Goal: Task Accomplishment & Management: Manage account settings

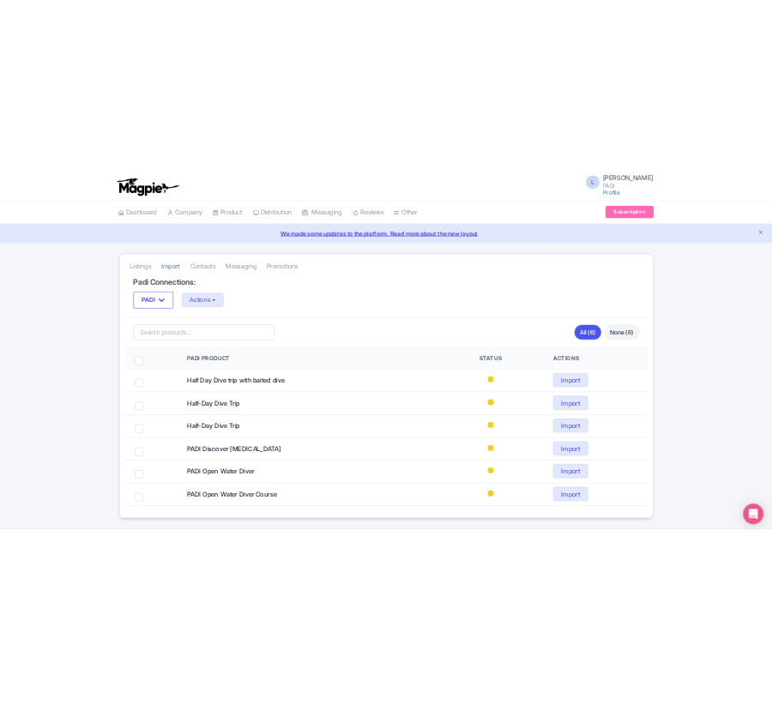
scroll to position [50, 0]
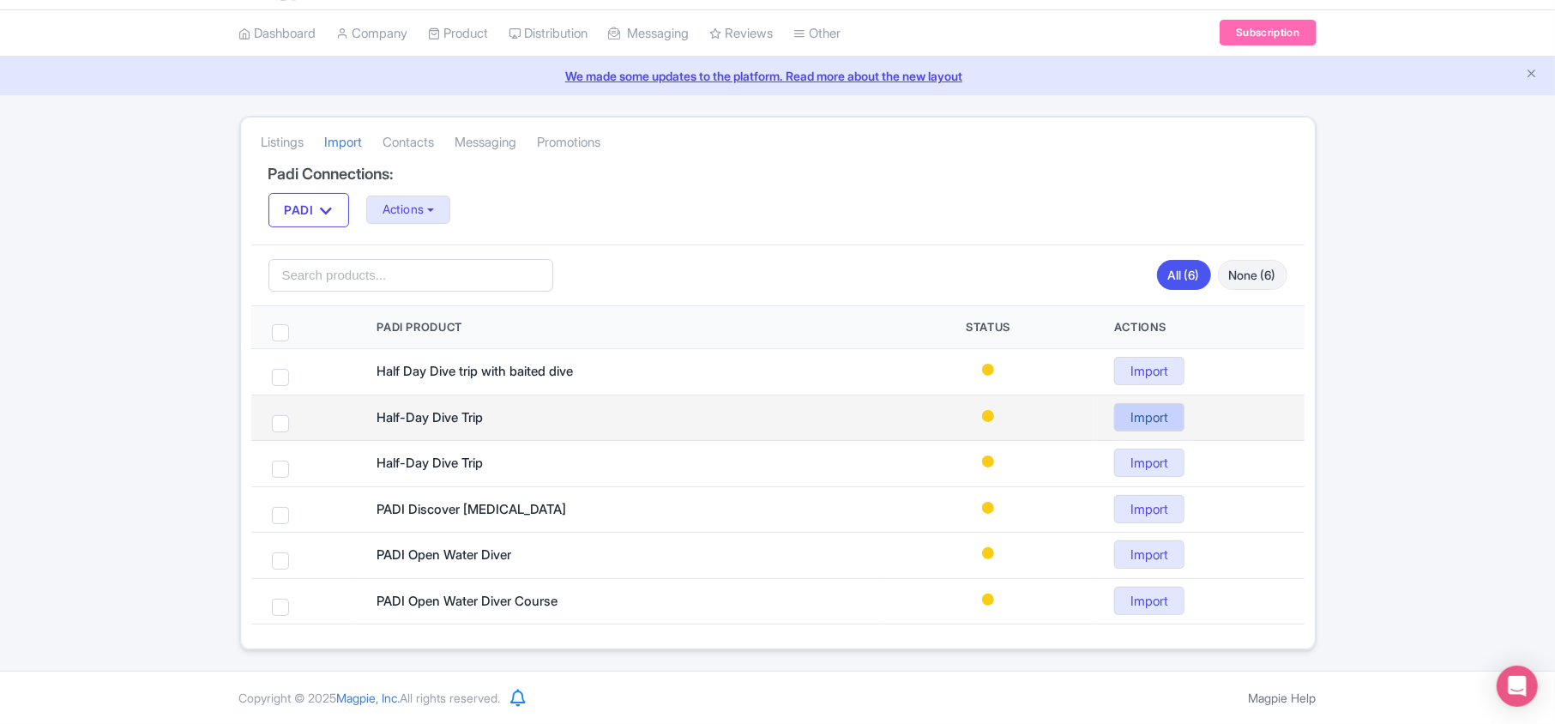
click at [1164, 414] on link "Import" at bounding box center [1149, 417] width 70 height 28
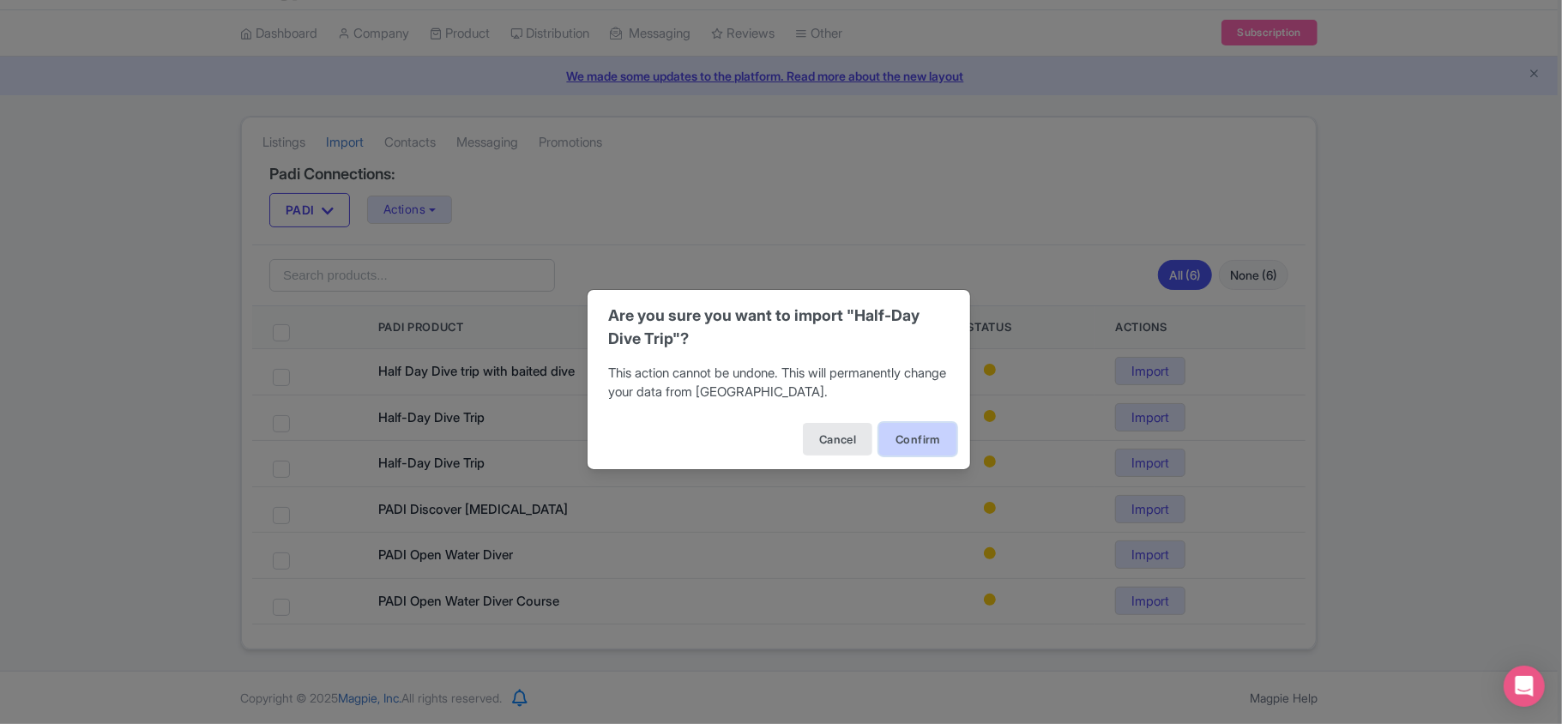
click at [907, 440] on button "Confirm" at bounding box center [917, 439] width 77 height 33
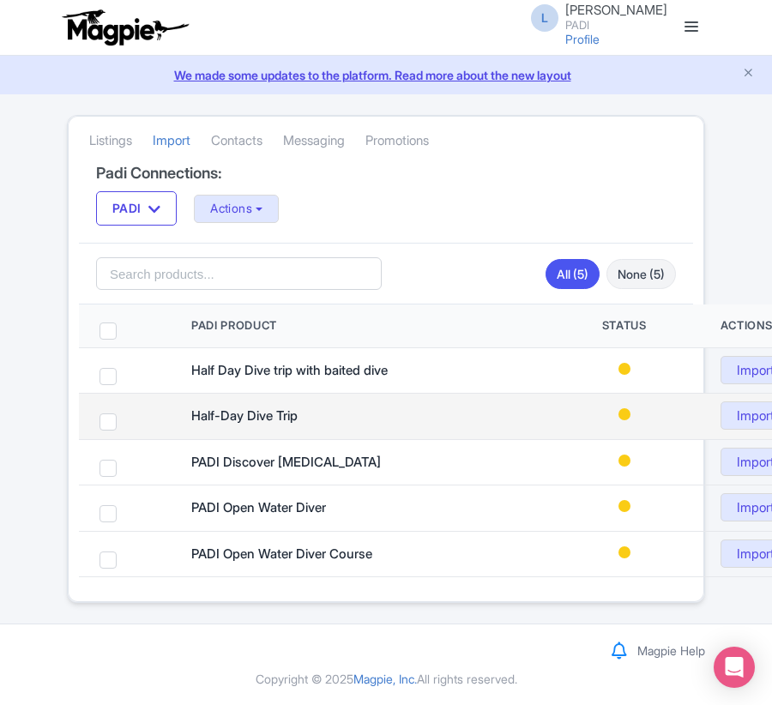
click at [621, 415] on span at bounding box center [625, 414] width 12 height 12
click at [741, 422] on link "Import" at bounding box center [756, 415] width 70 height 28
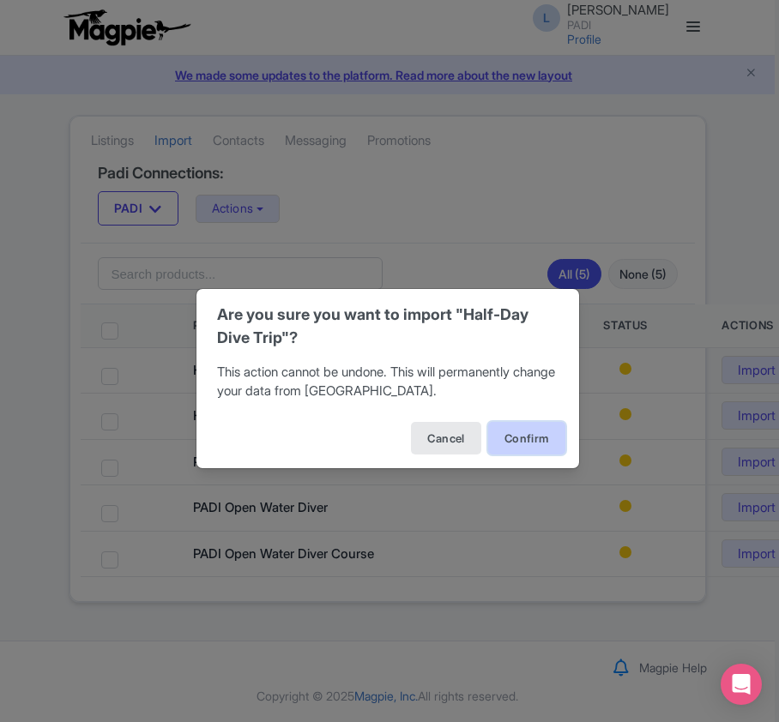
click at [515, 440] on button "Confirm" at bounding box center [526, 438] width 77 height 33
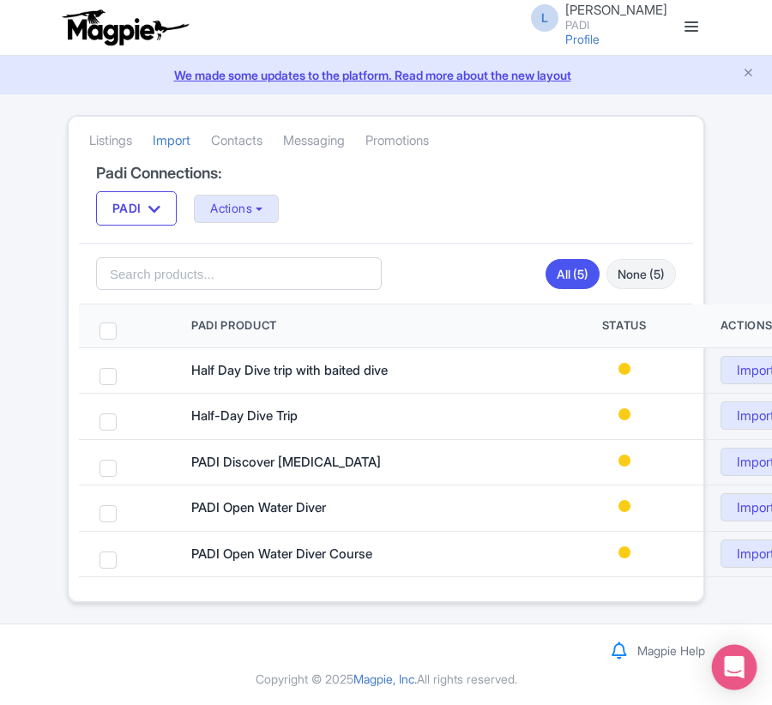
click at [727, 679] on div "Open Intercom Messenger" at bounding box center [734, 667] width 45 height 45
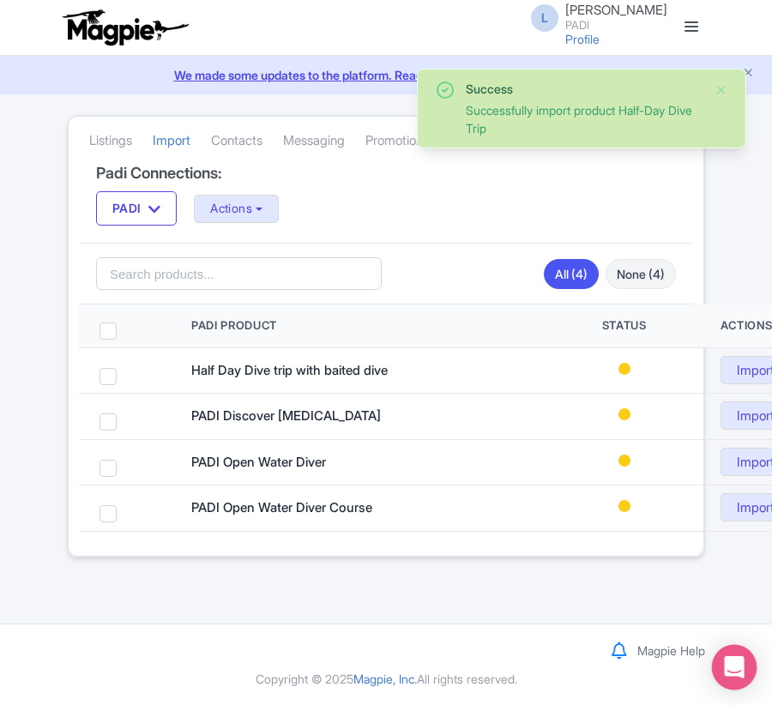
click at [728, 663] on icon "Open Intercom Messenger" at bounding box center [734, 667] width 20 height 22
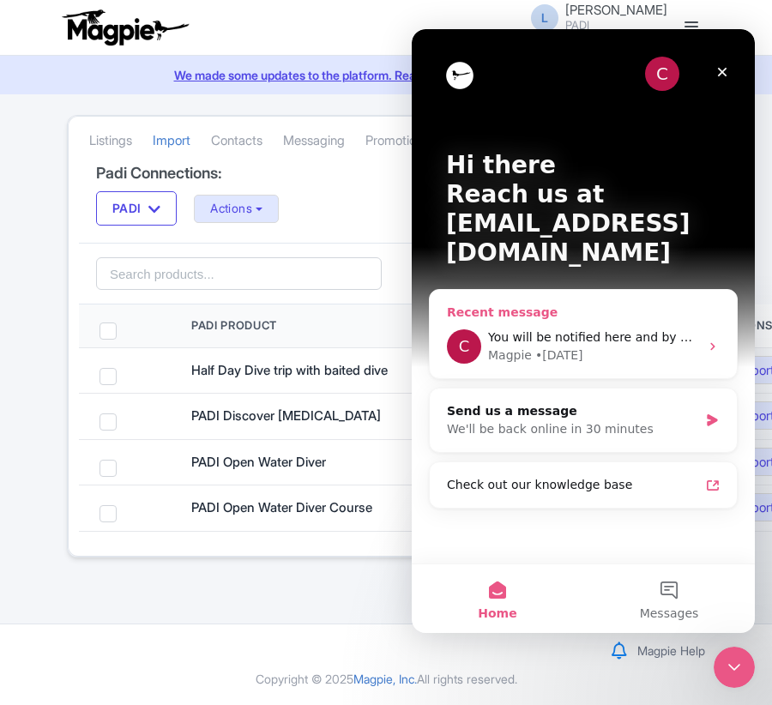
click at [588, 347] on div "Magpie • 4d ago" at bounding box center [593, 356] width 211 height 18
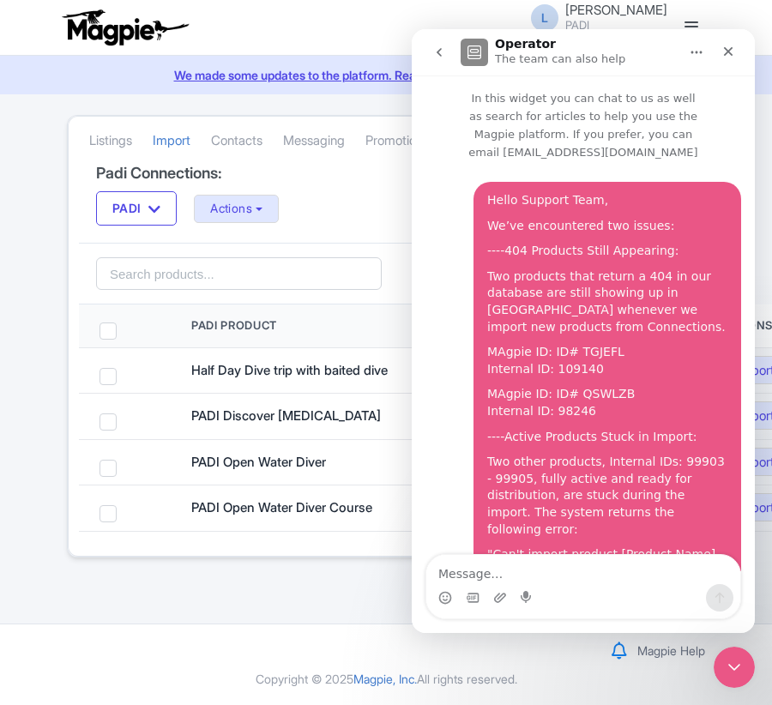
scroll to position [323, 0]
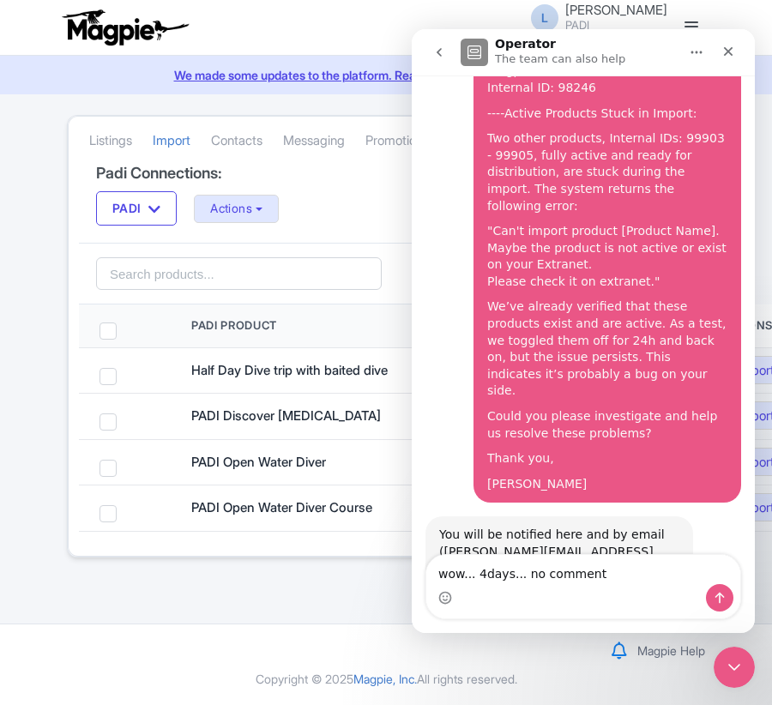
type textarea "wow... 4days... no comment."
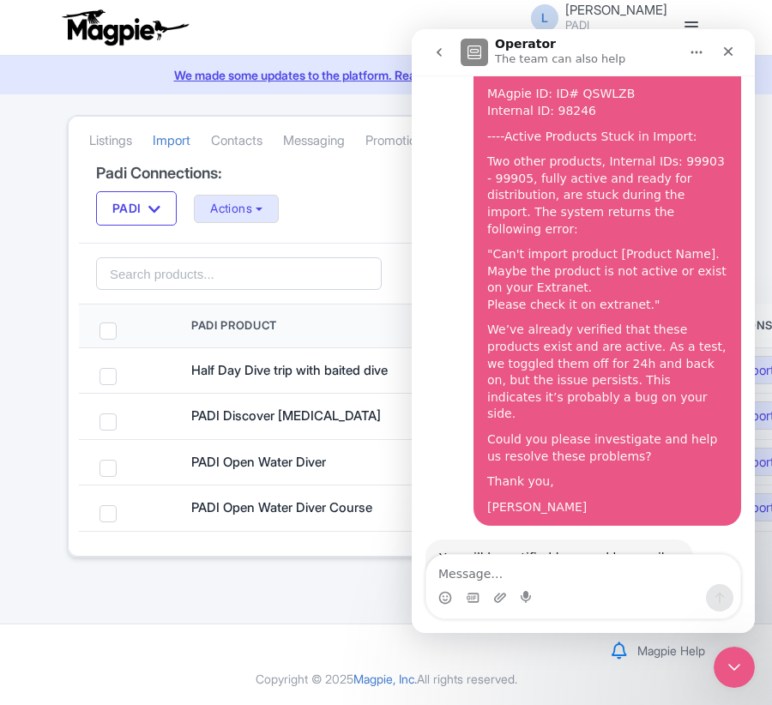
scroll to position [422, 0]
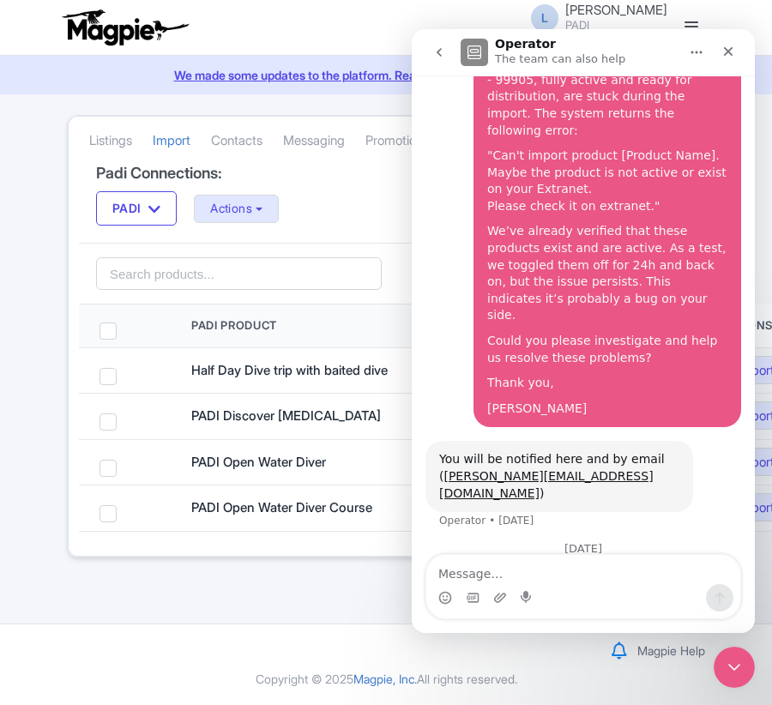
click at [289, 613] on div "L Luca Novelli PADI Profile Users Settings Sign out Dashboard Company Product M…" at bounding box center [386, 312] width 772 height 624
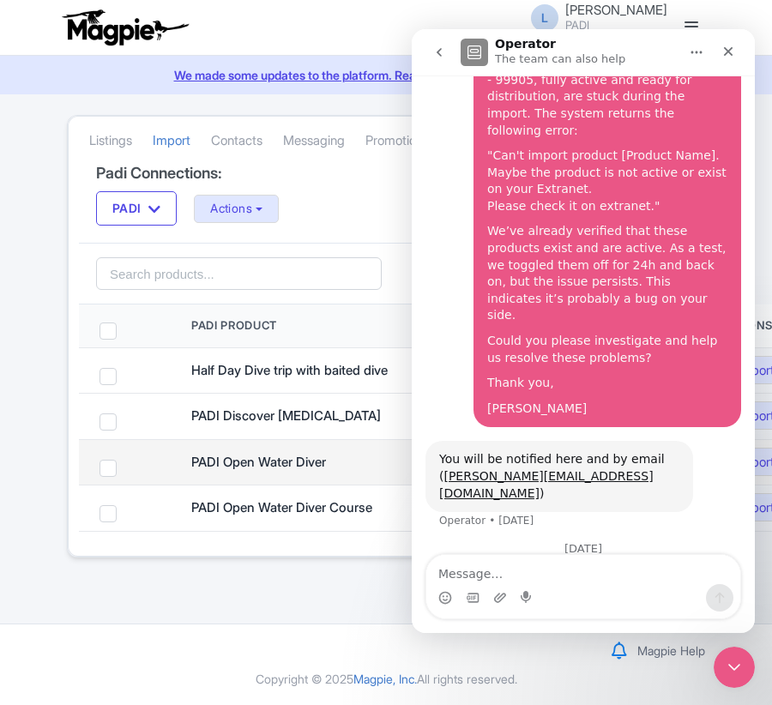
click at [344, 468] on div "PADI Open Water Diver" at bounding box center [319, 463] width 257 height 20
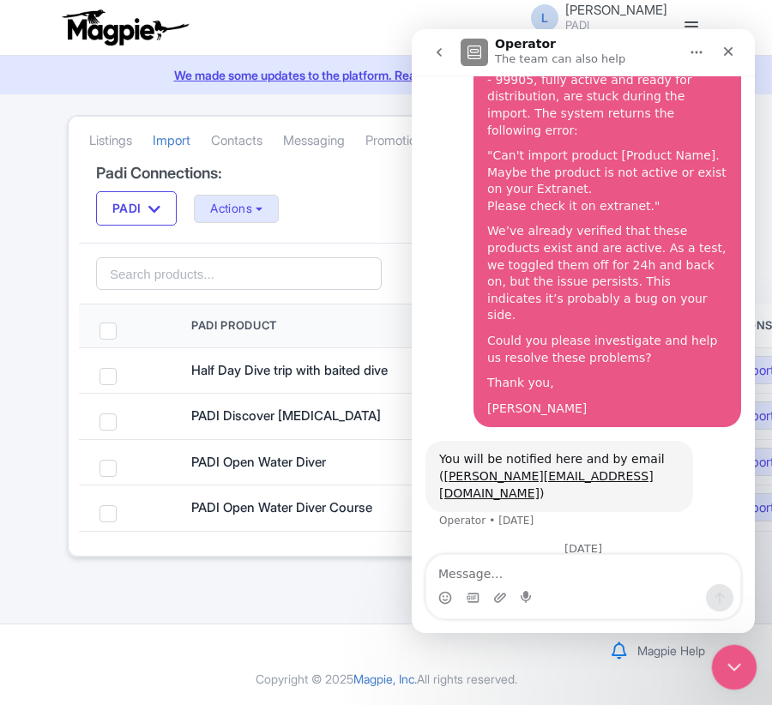
click at [733, 667] on icon "Close Intercom Messenger" at bounding box center [732, 664] width 12 height 7
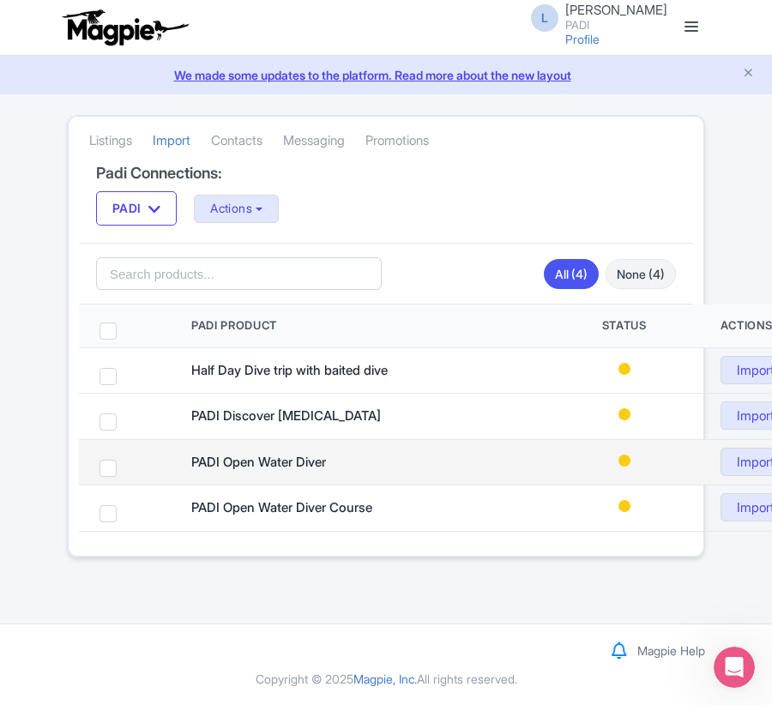
scroll to position [420, 0]
click at [741, 465] on link "Import" at bounding box center [756, 462] width 70 height 28
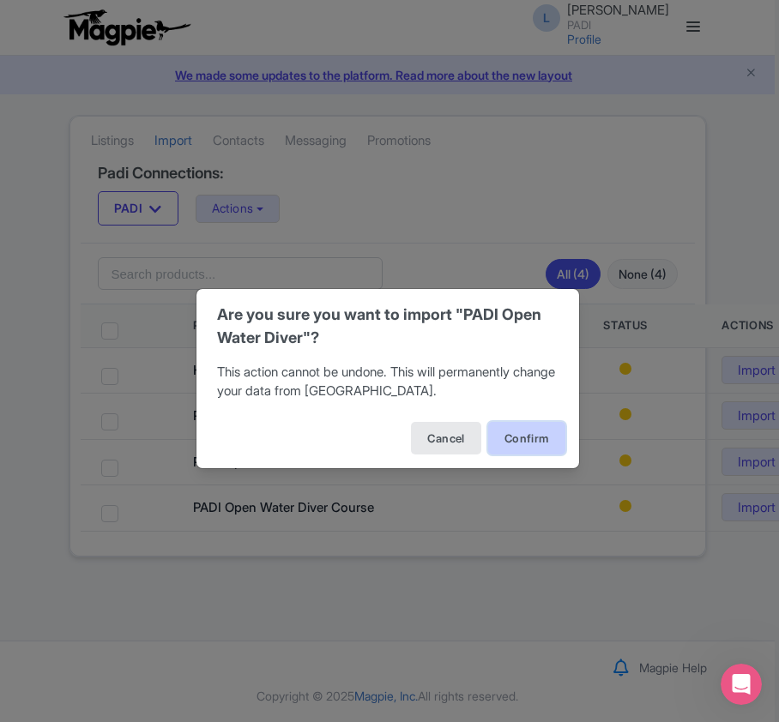
click at [547, 444] on button "Confirm" at bounding box center [526, 438] width 77 height 33
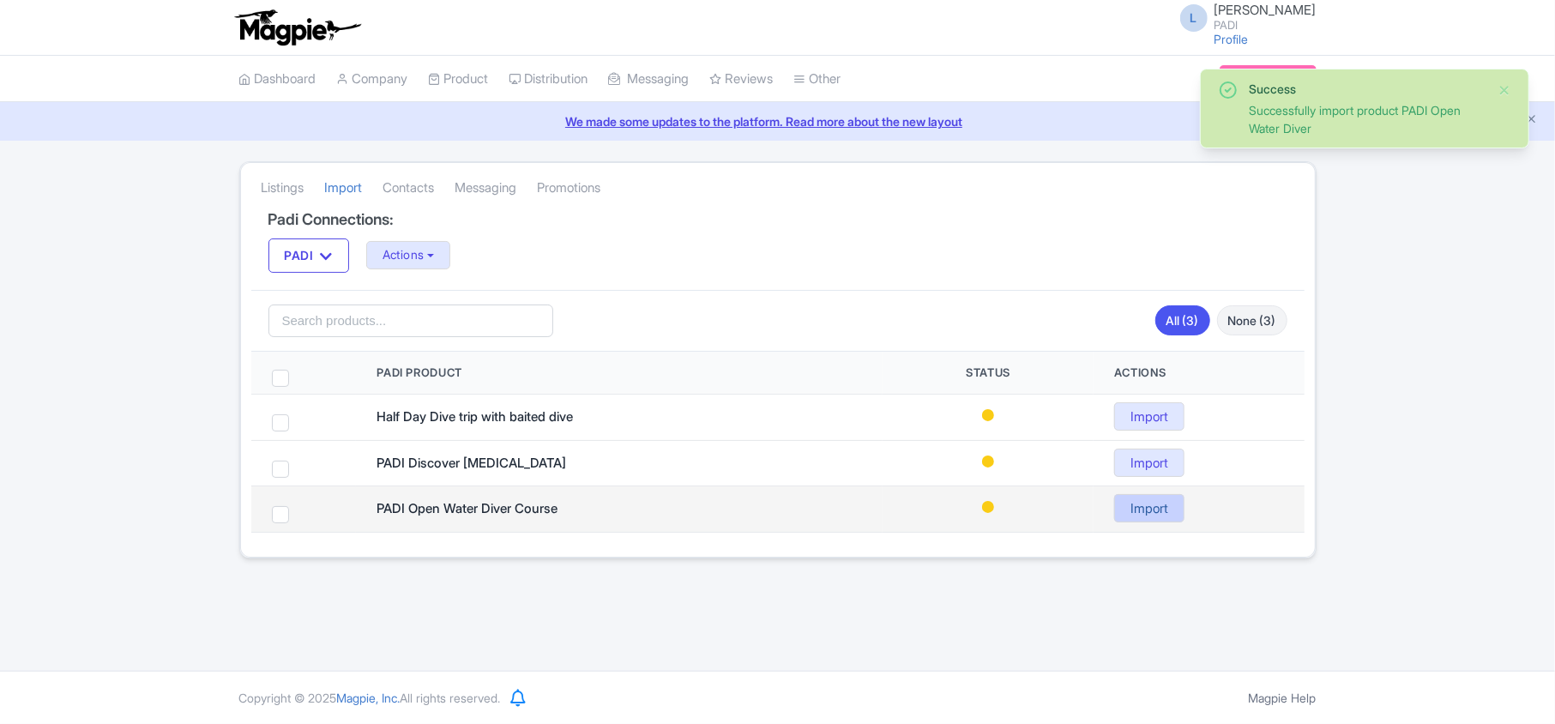
click at [1147, 516] on link "Import" at bounding box center [1149, 508] width 70 height 28
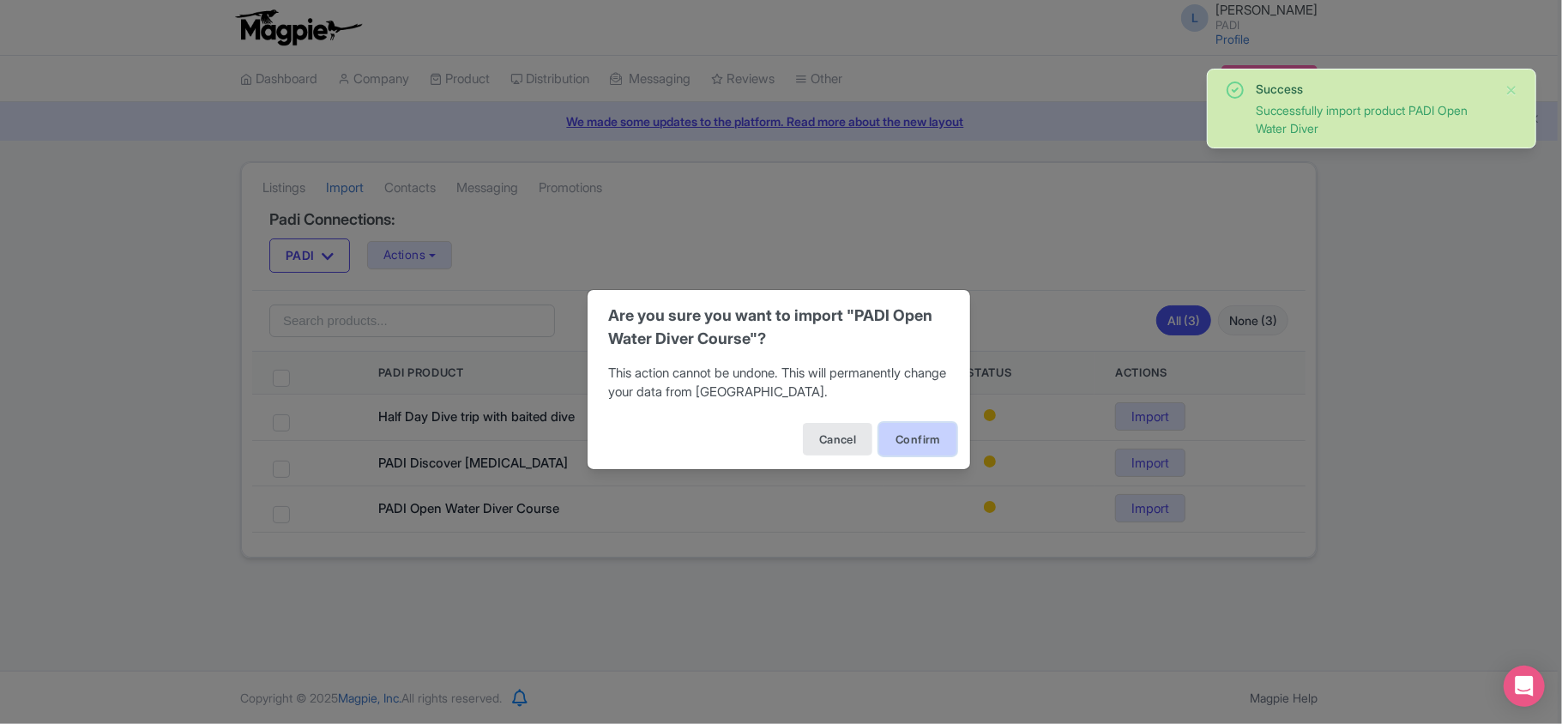
click at [938, 440] on button "Confirm" at bounding box center [917, 439] width 77 height 33
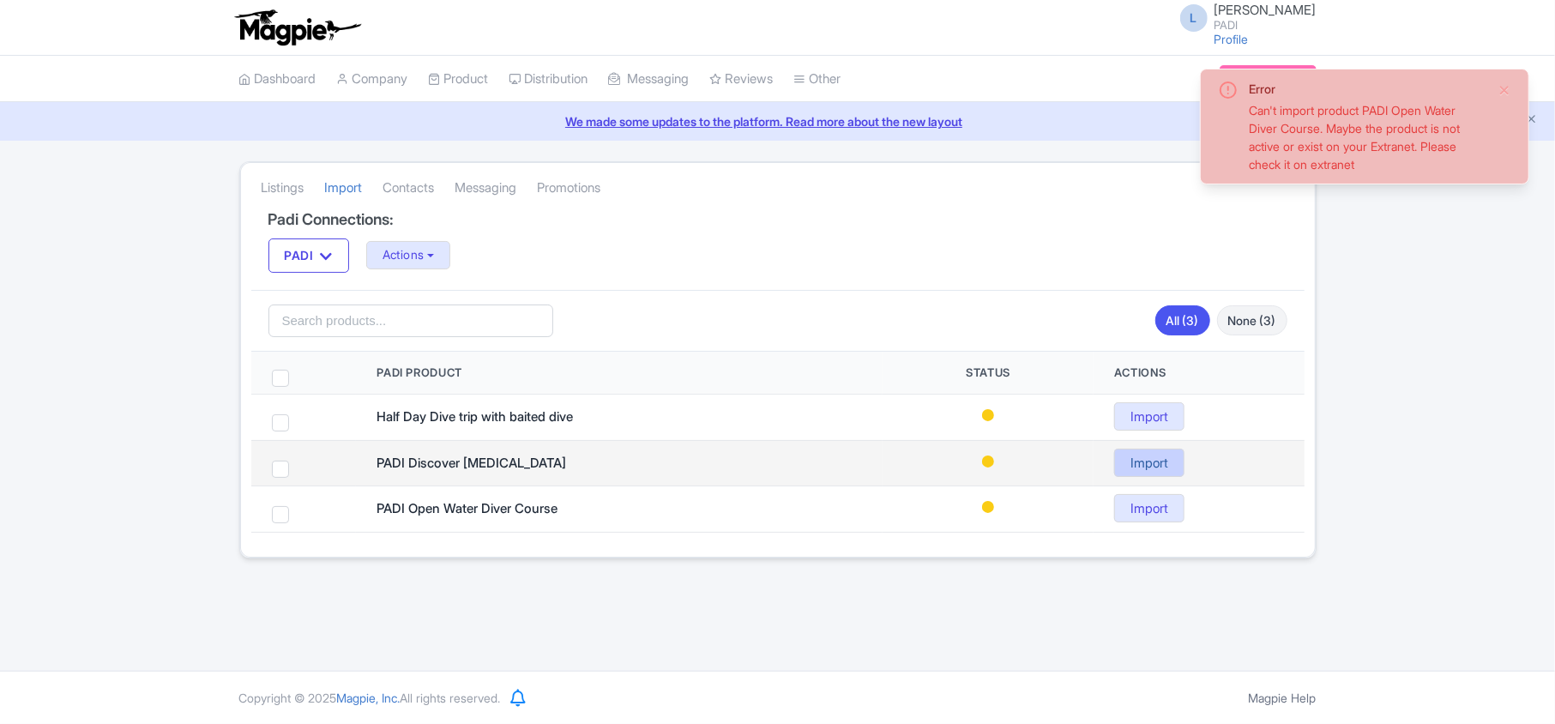
click at [1143, 463] on link "Import" at bounding box center [1149, 463] width 70 height 28
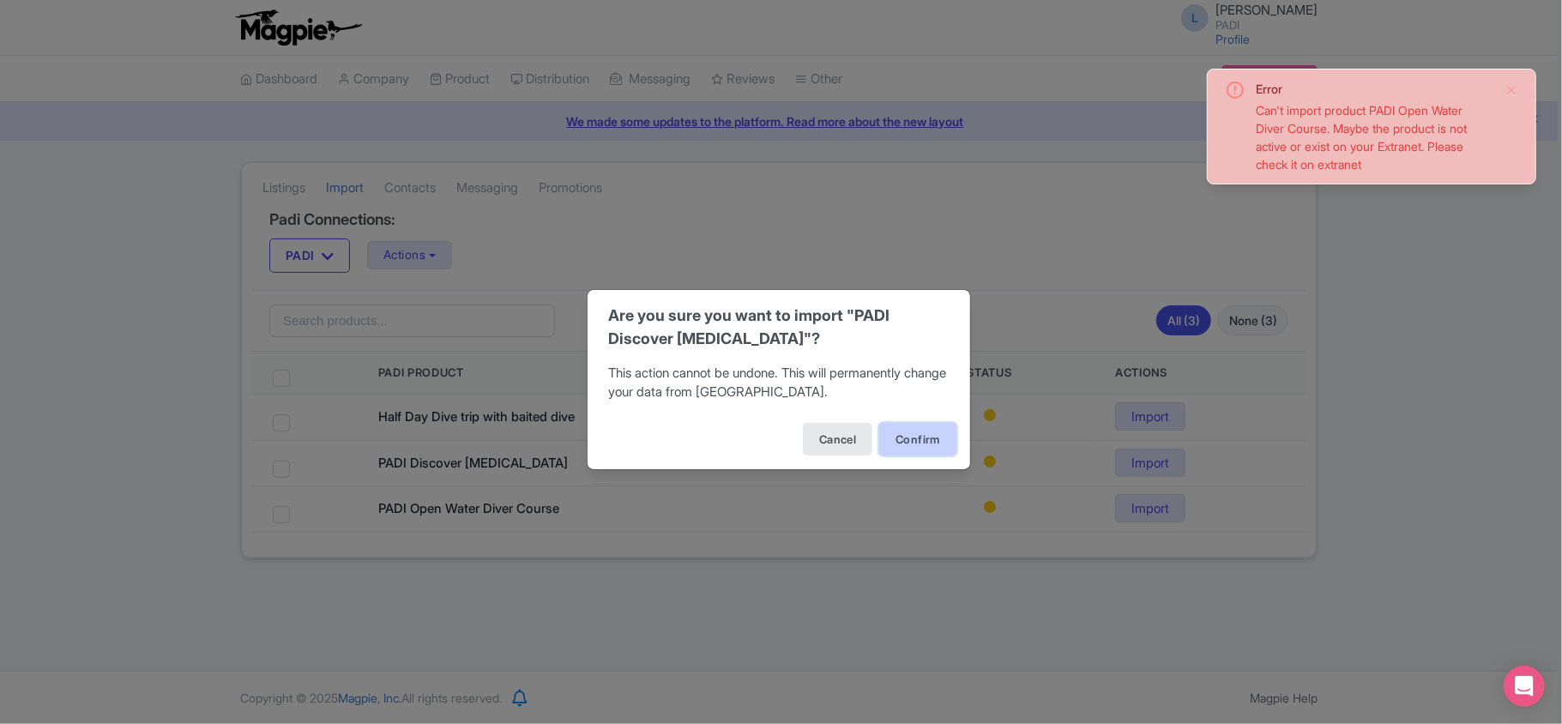
click at [885, 450] on button "Confirm" at bounding box center [917, 439] width 77 height 33
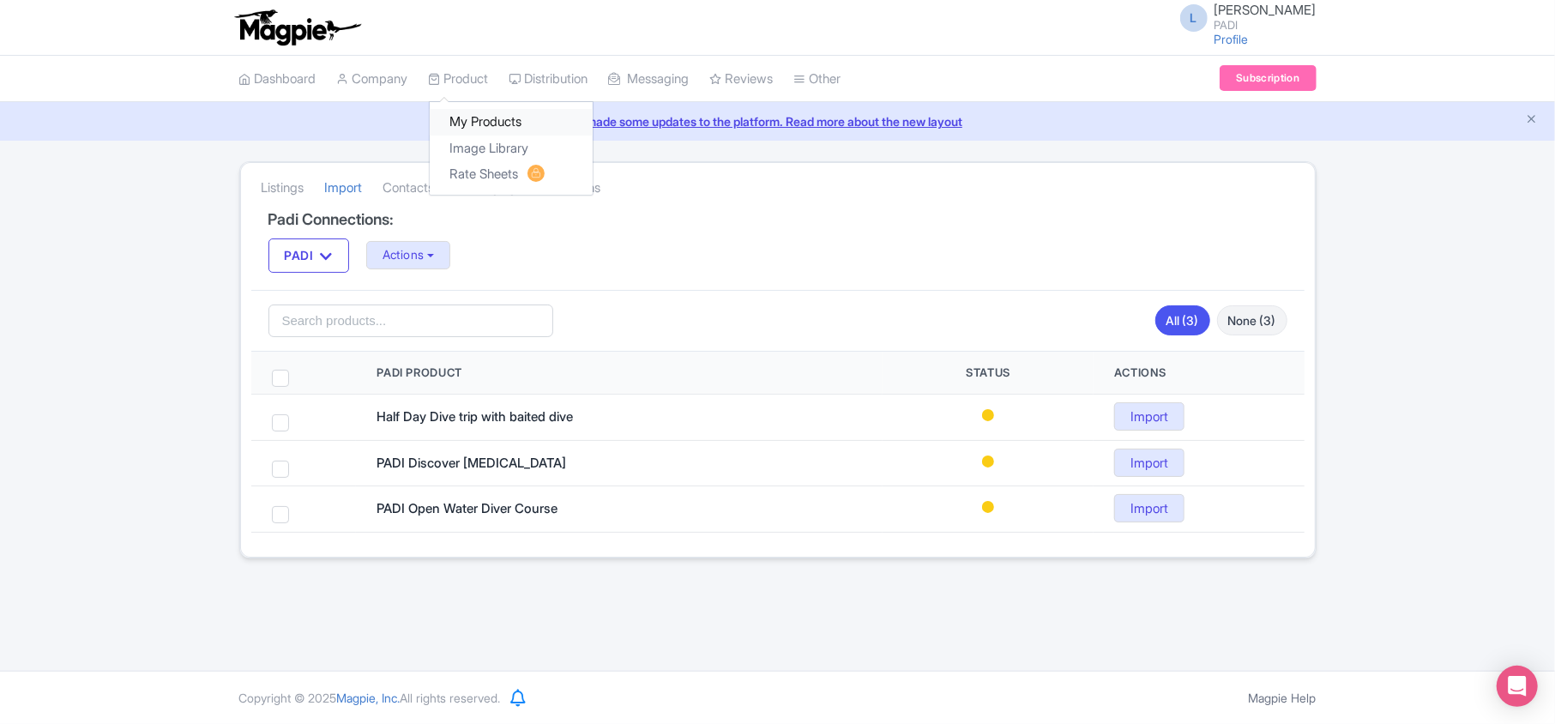
click at [489, 125] on link "My Products" at bounding box center [511, 122] width 163 height 27
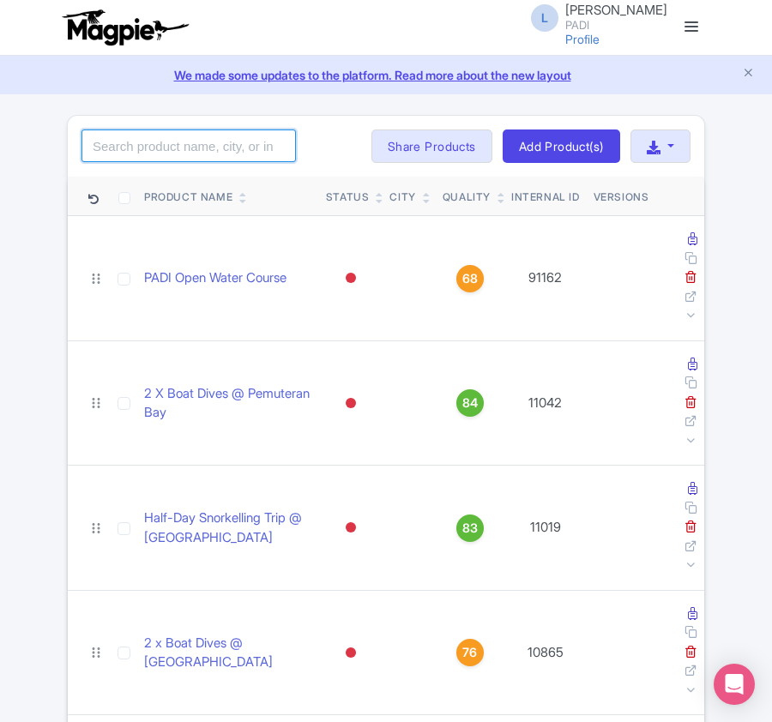
click at [139, 154] on input "search" at bounding box center [189, 146] width 214 height 33
paste input "98246"
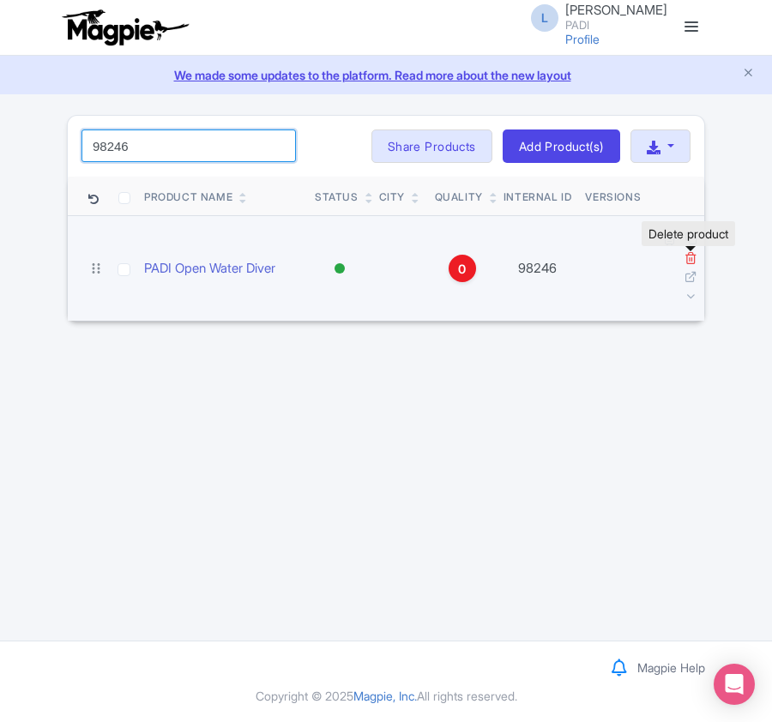
type input "98246"
click at [687, 262] on icon at bounding box center [691, 257] width 13 height 13
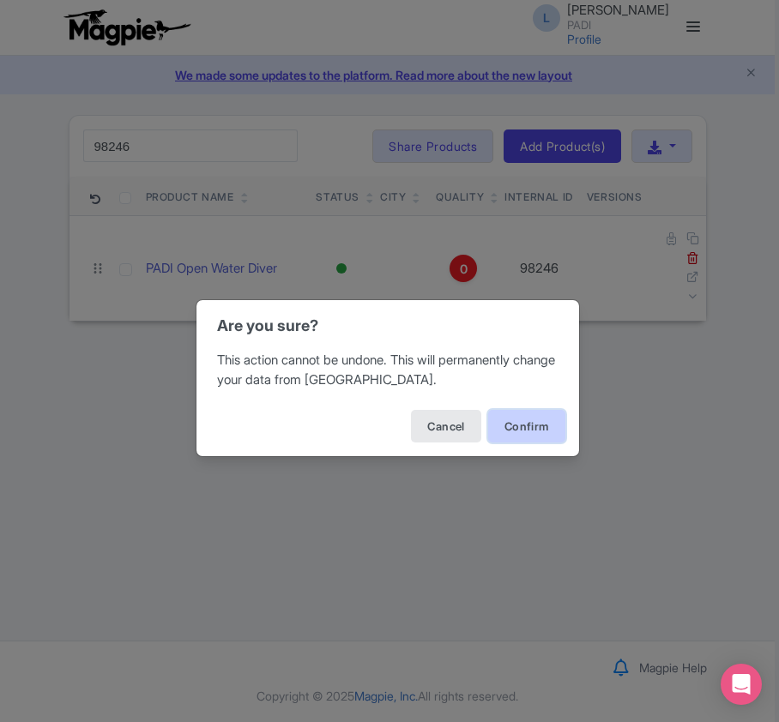
click at [546, 423] on button "Confirm" at bounding box center [526, 426] width 77 height 33
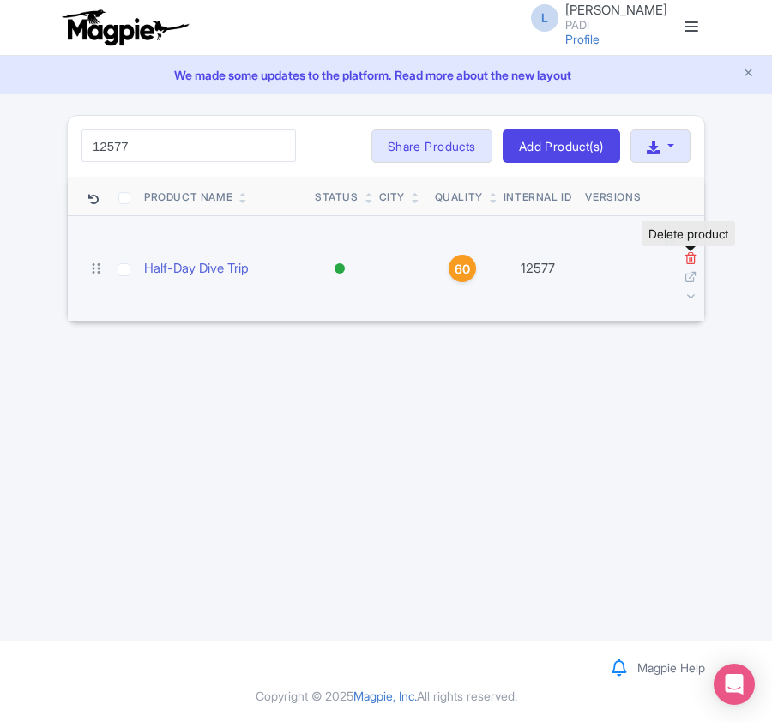
type input "12577"
click at [691, 255] on icon at bounding box center [691, 257] width 13 height 13
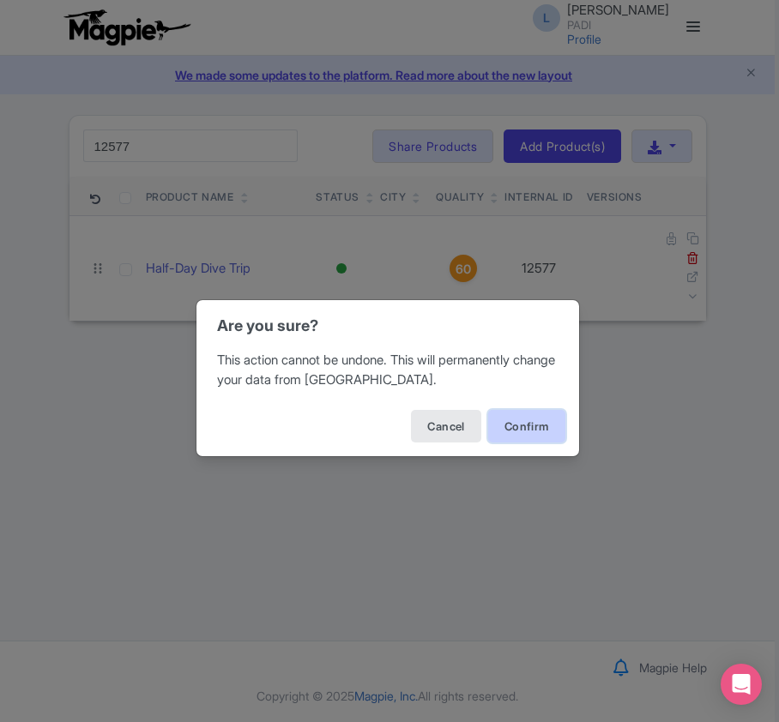
click at [534, 432] on button "Confirm" at bounding box center [526, 426] width 77 height 33
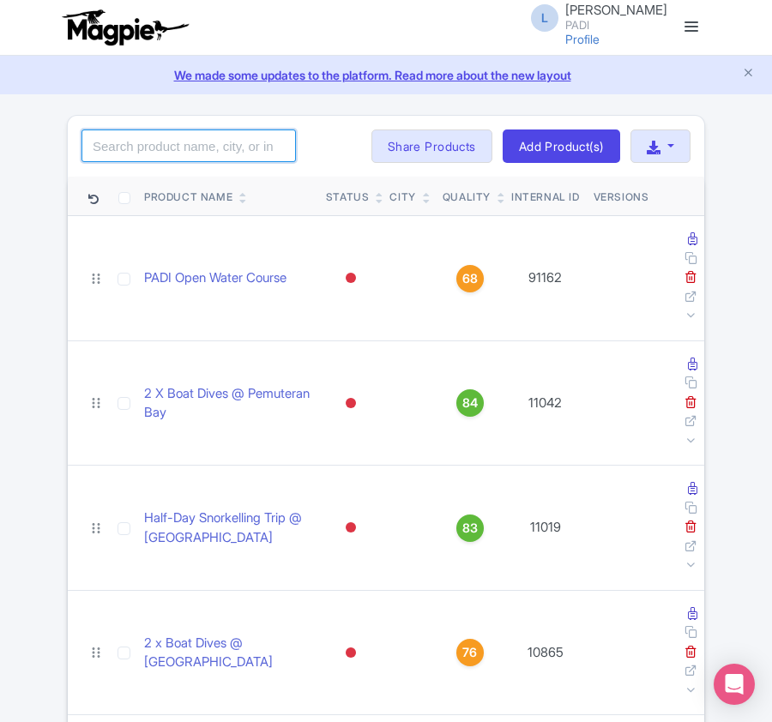
click at [155, 138] on input "search" at bounding box center [189, 146] width 214 height 33
paste input "105493"
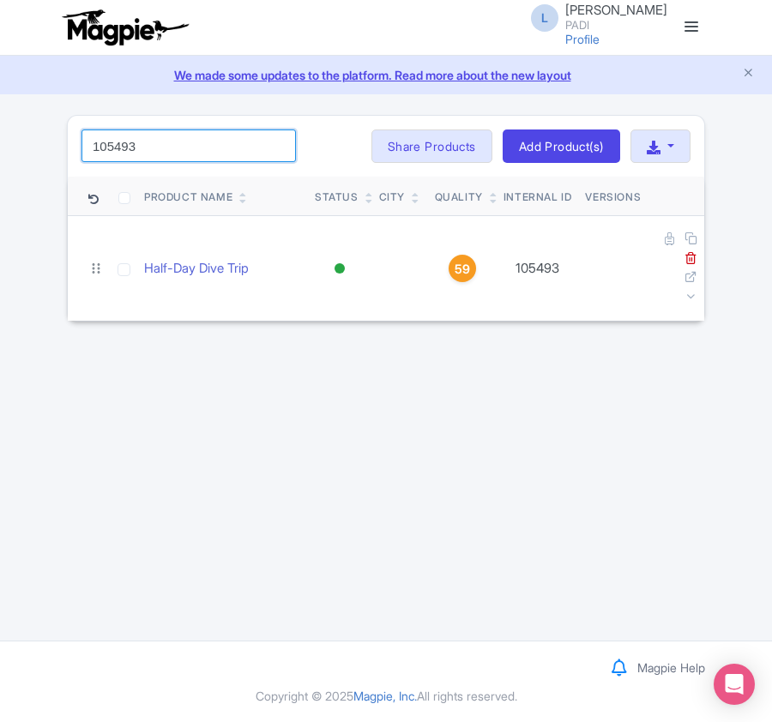
type input "105493"
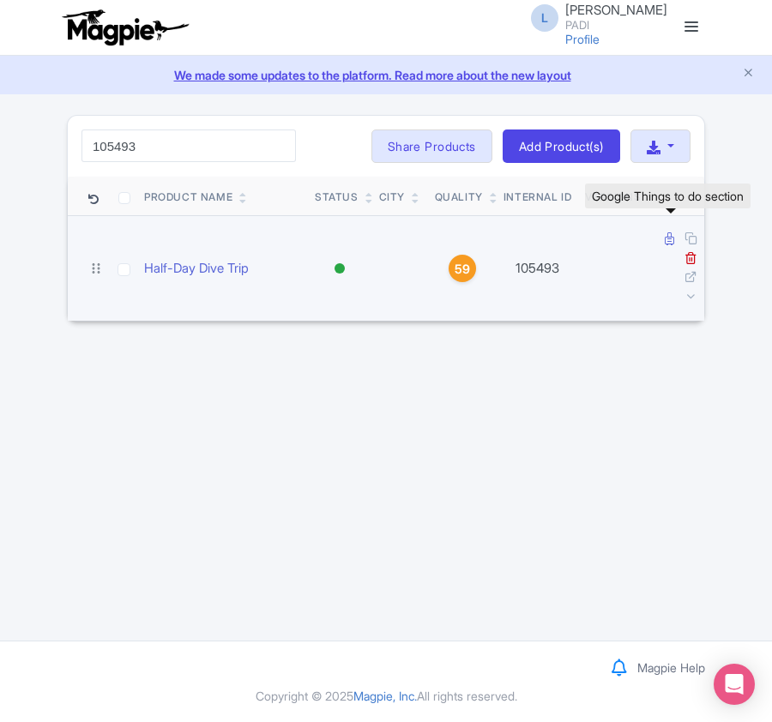
click at [665, 240] on icon at bounding box center [669, 238] width 9 height 13
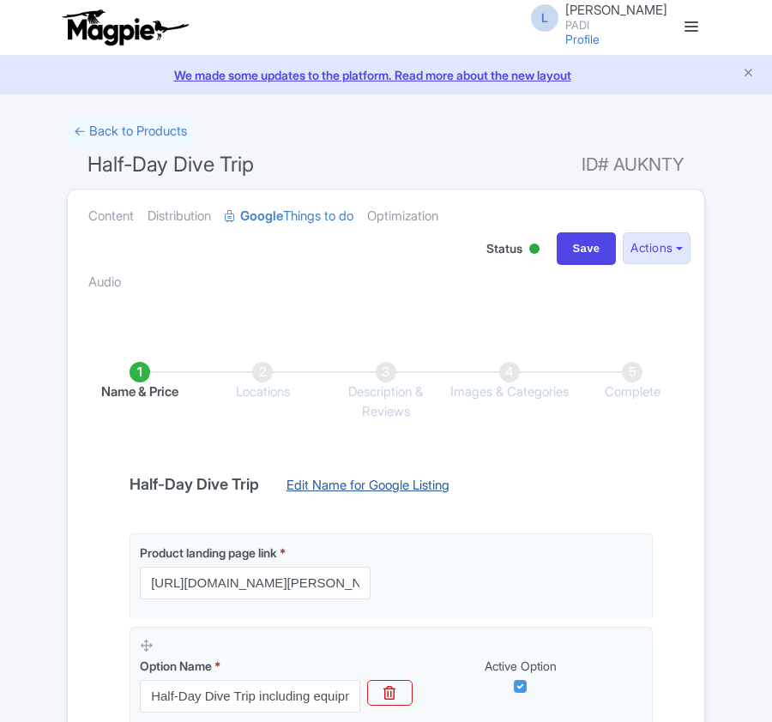
click at [352, 487] on link "Edit Name for Google Listing" at bounding box center [367, 489] width 197 height 27
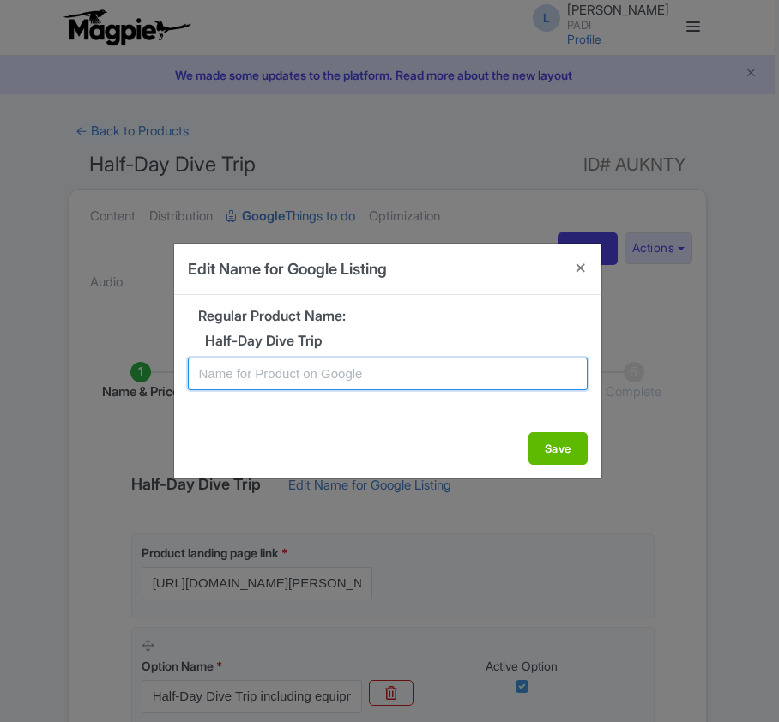
click at [377, 374] on input "text" at bounding box center [388, 374] width 400 height 33
paste input "[GEOGRAPHIC_DATA]’s Hidden Gems: Half-Day Dive Tour Experience"
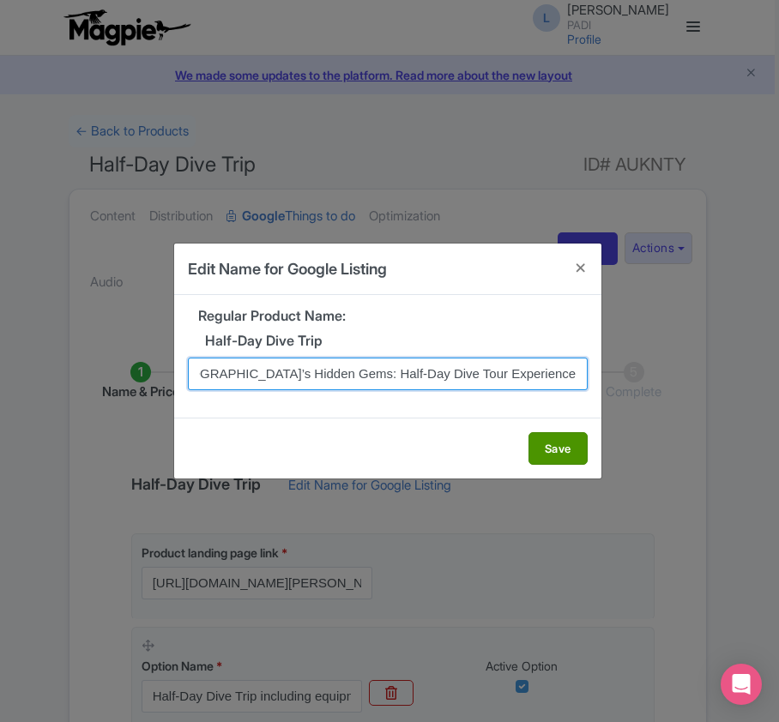
type input "Tayrona National Natural Park’s Hidden Gems: Half-Day Dive Tour Experience"
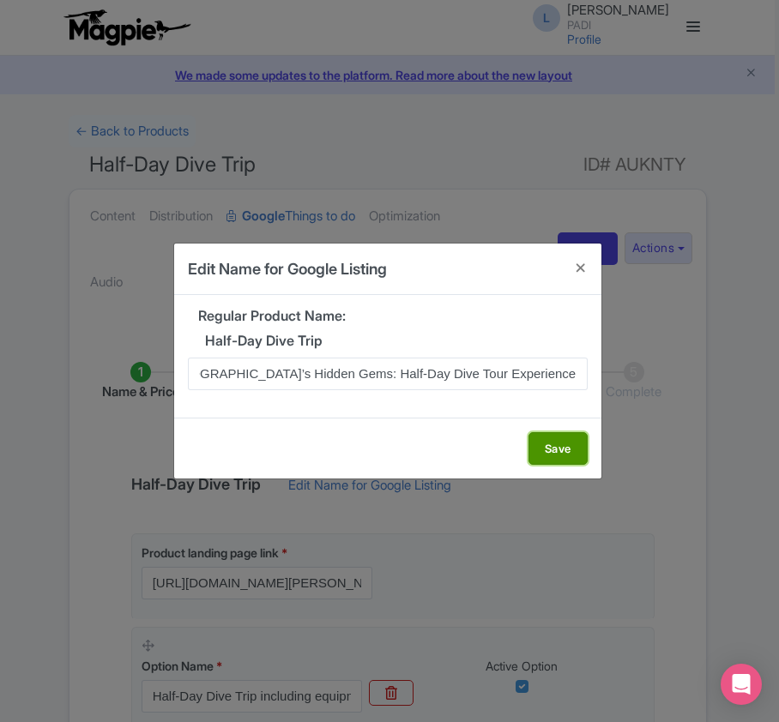
click at [558, 457] on button "Save" at bounding box center [557, 448] width 59 height 33
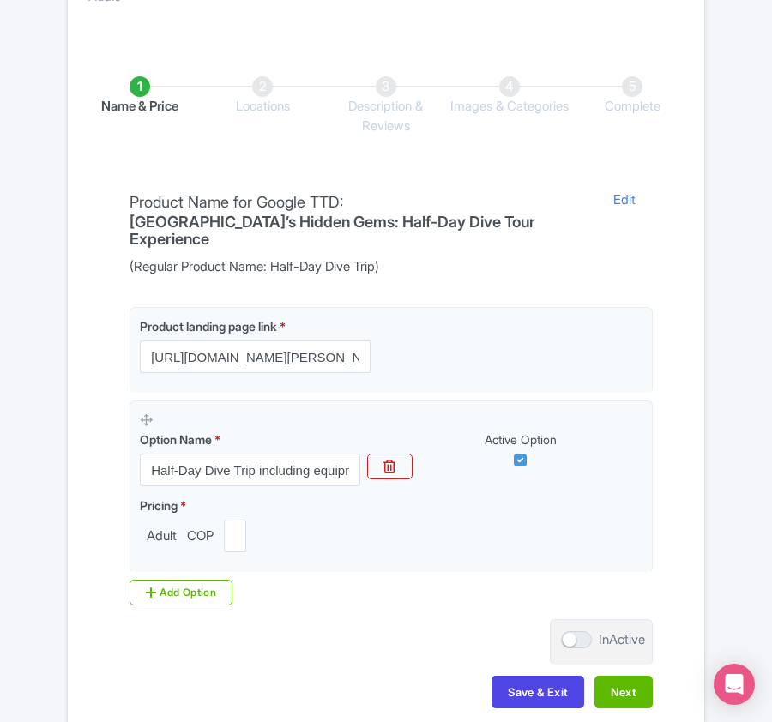
scroll to position [343, 0]
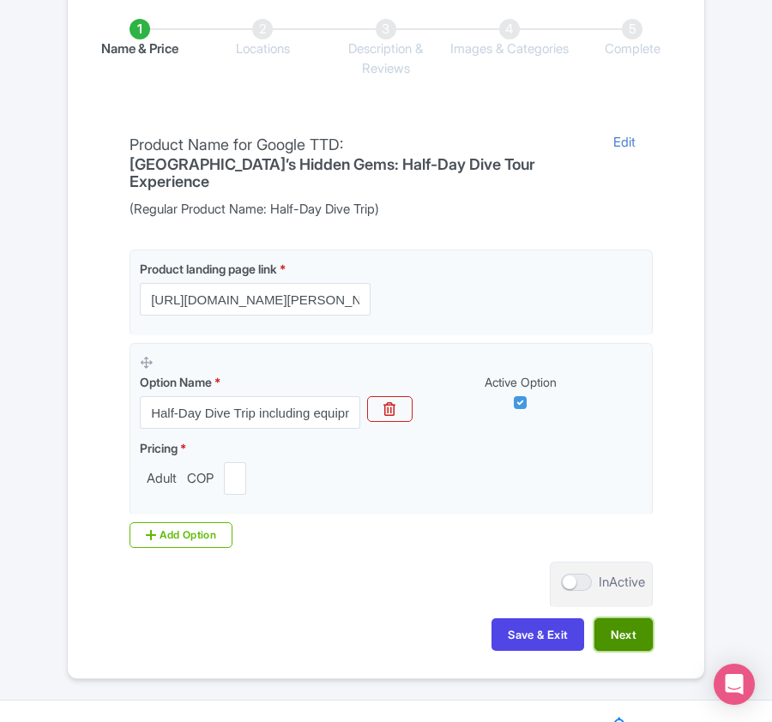
click at [632, 643] on button "Next" at bounding box center [624, 635] width 58 height 33
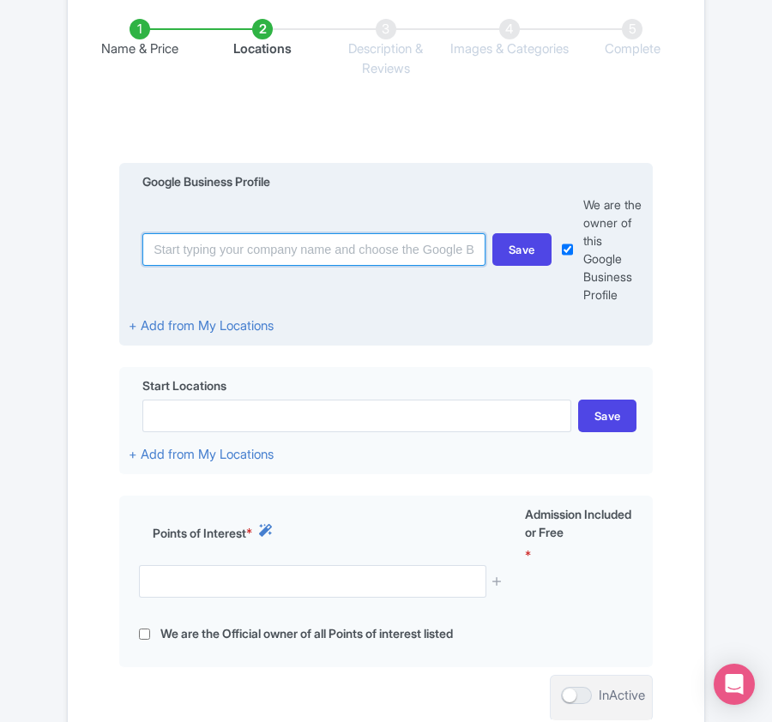
click at [275, 244] on input at bounding box center [313, 249] width 343 height 33
paste input "Divanga Hostel and Diving Taganga"
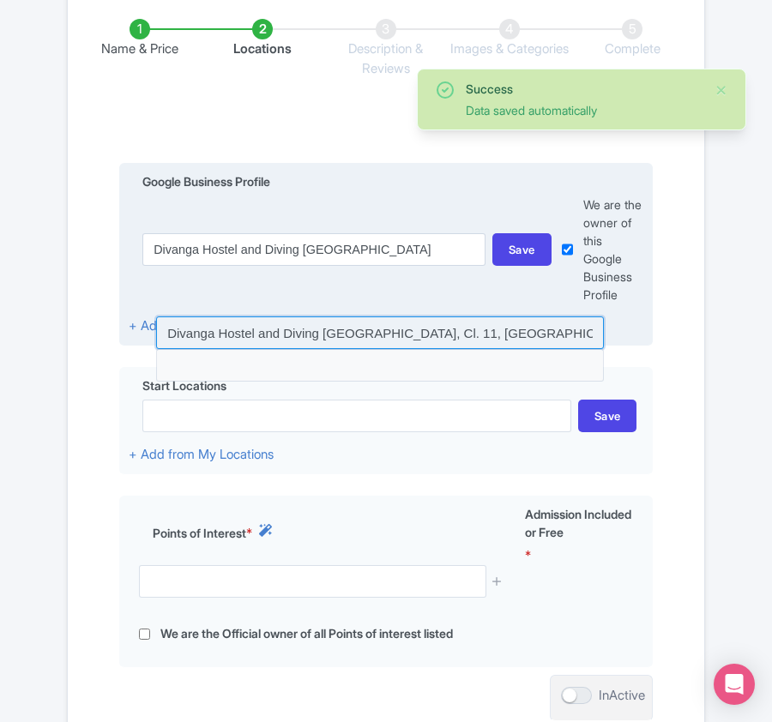
click at [415, 335] on input at bounding box center [380, 333] width 448 height 33
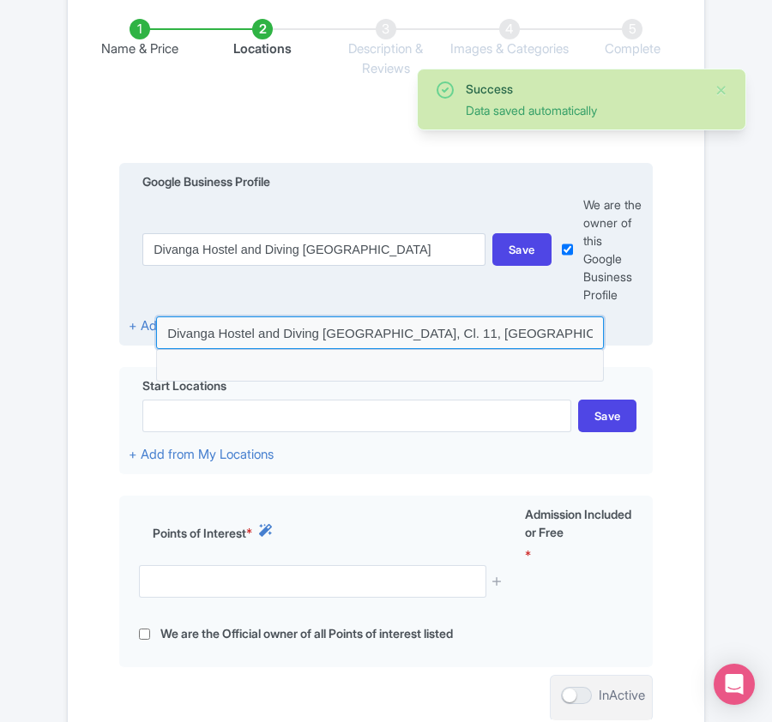
type input "Divanga Hostel and Diving Taganga, Cl. 11, Taganga, Santa Marta, Magdalena, Col…"
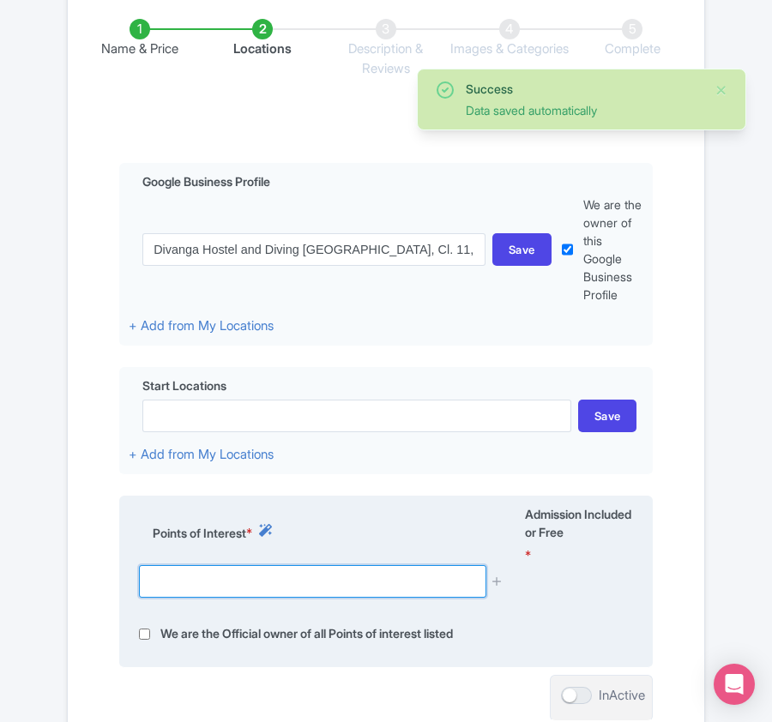
click at [192, 580] on input "text" at bounding box center [312, 581] width 347 height 33
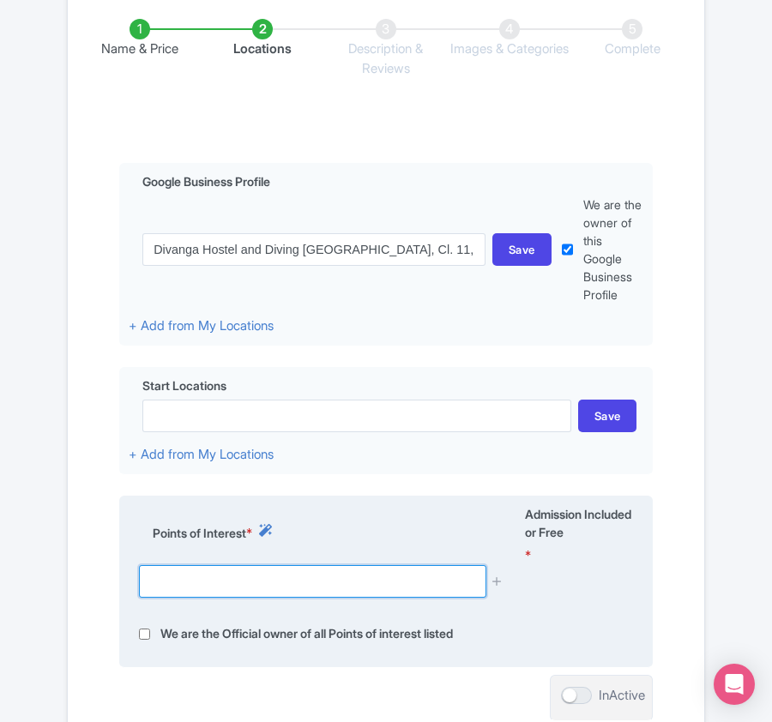
paste input "Divanga Hostel and Diving Taganga"
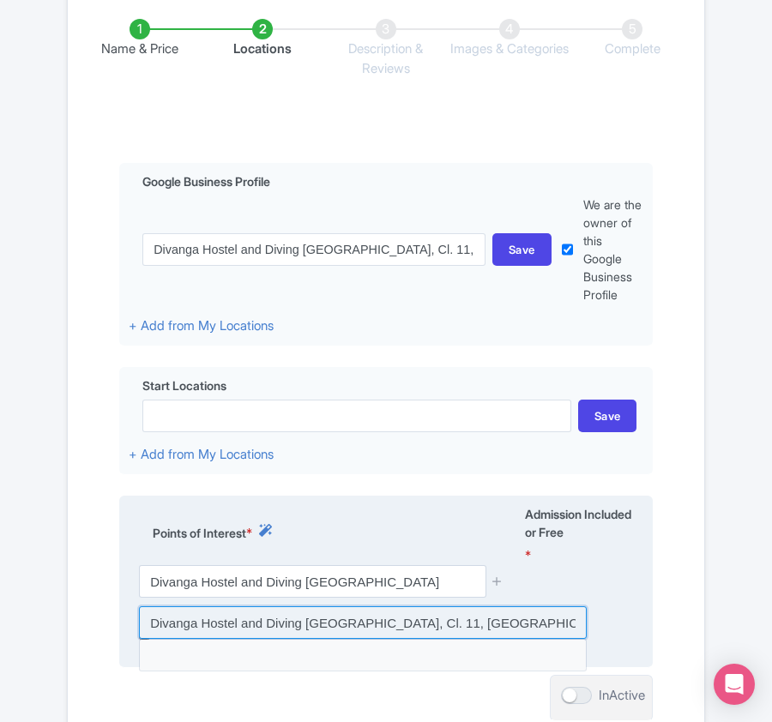
click at [193, 629] on input at bounding box center [363, 623] width 448 height 33
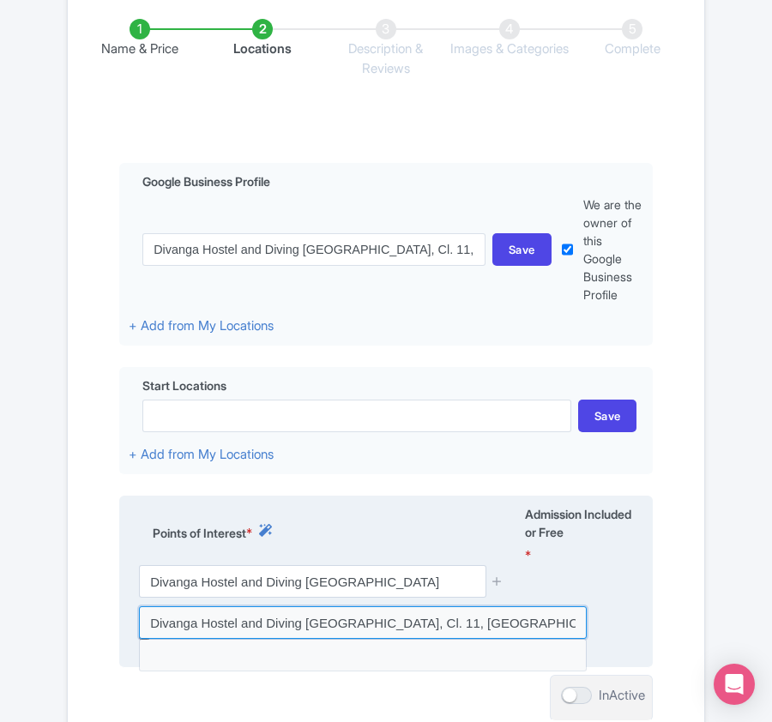
type input "Divanga Hostel and Diving Taganga, Cl. 11, Taganga, Santa Marta, Magdalena, Col…"
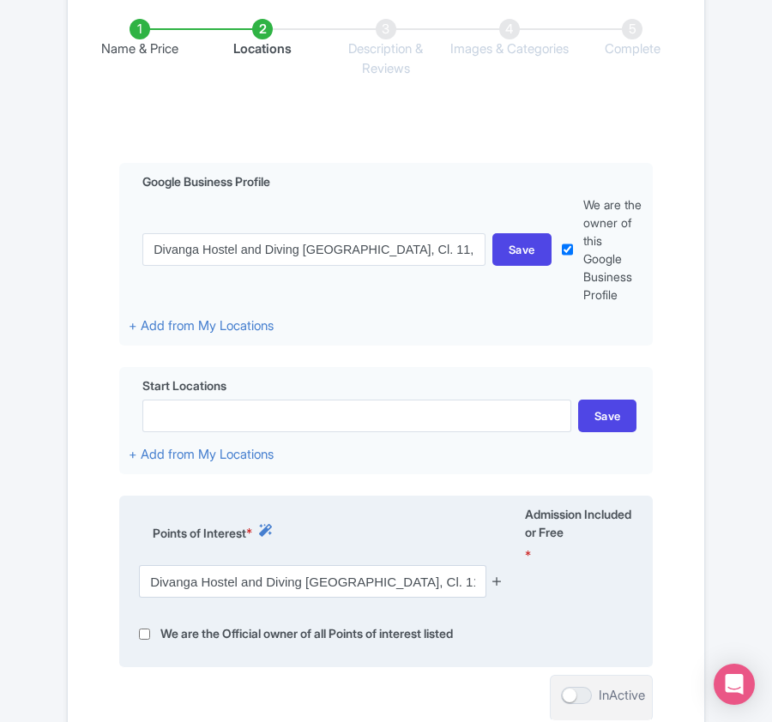
click at [499, 588] on icon at bounding box center [497, 581] width 13 height 13
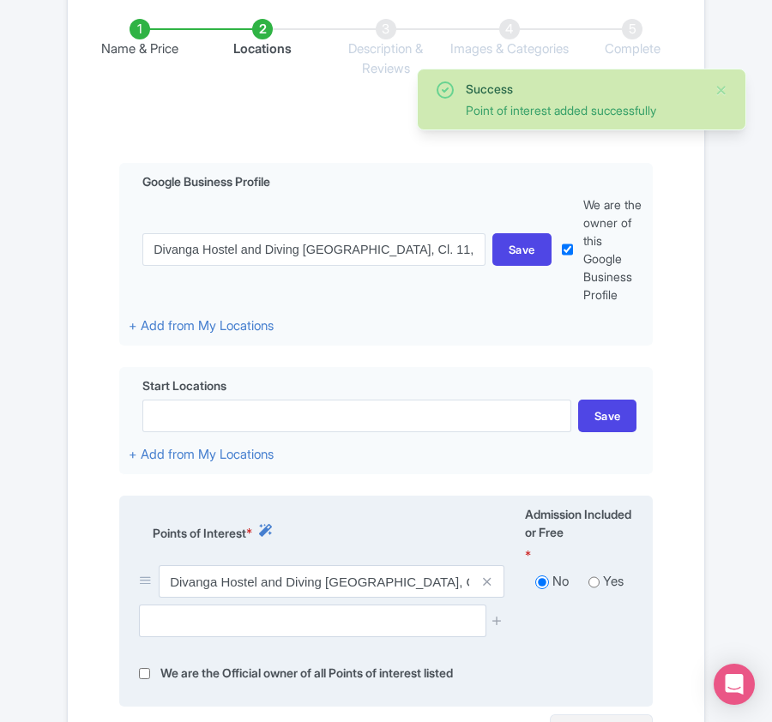
click at [594, 581] on input "radio" at bounding box center [594, 582] width 11 height 17
radio input "true"
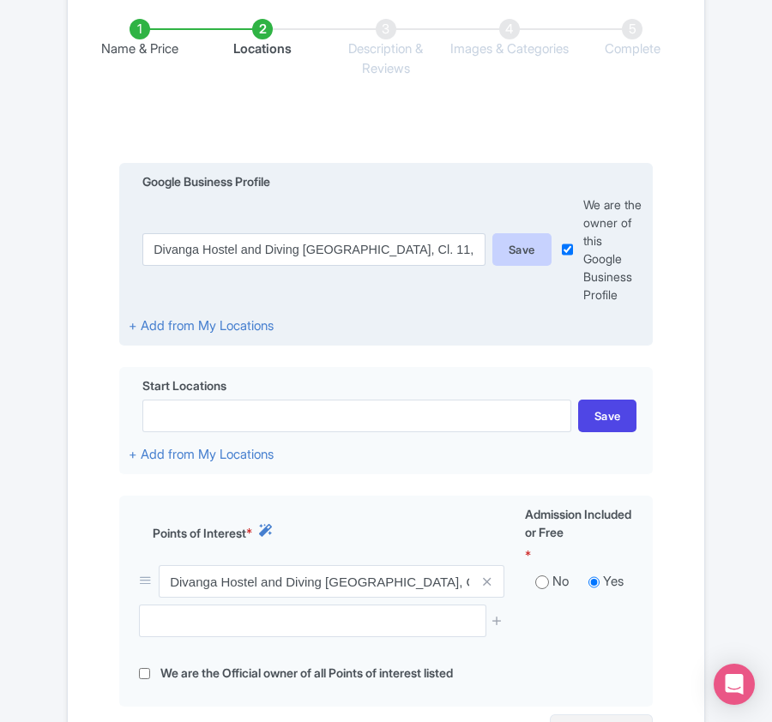
click at [503, 256] on div "Save" at bounding box center [521, 249] width 59 height 33
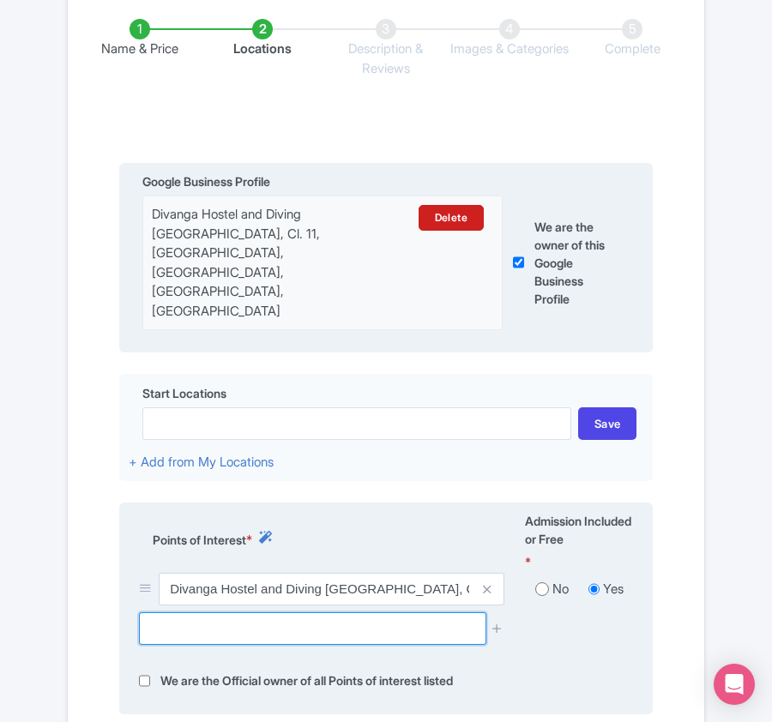
click at [288, 613] on input "text" at bounding box center [312, 629] width 347 height 33
paste input "Parque Nacional Natural Tayrona"
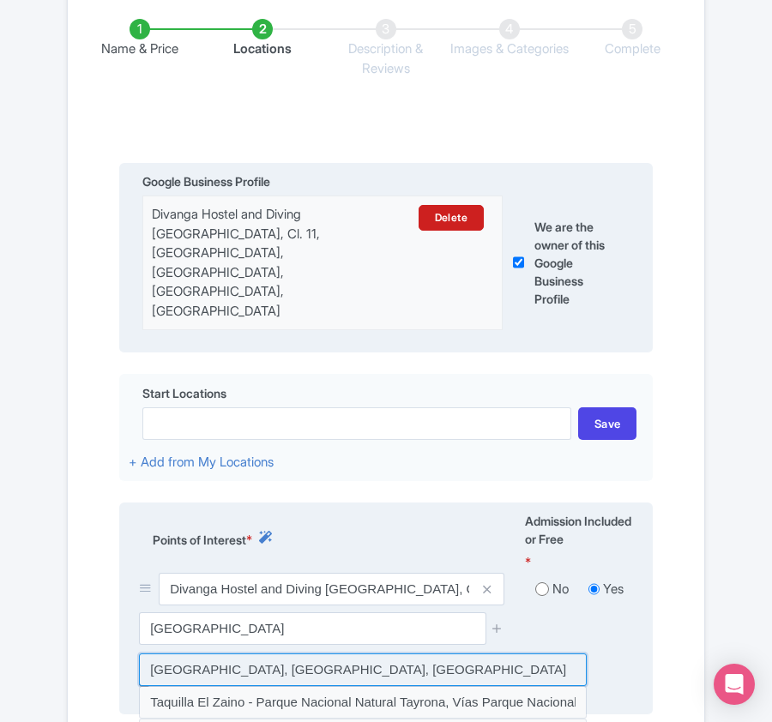
click at [263, 654] on input at bounding box center [363, 670] width 448 height 33
type input "Parque Nacional Natural Tayrona, Magdalena, Colombia"
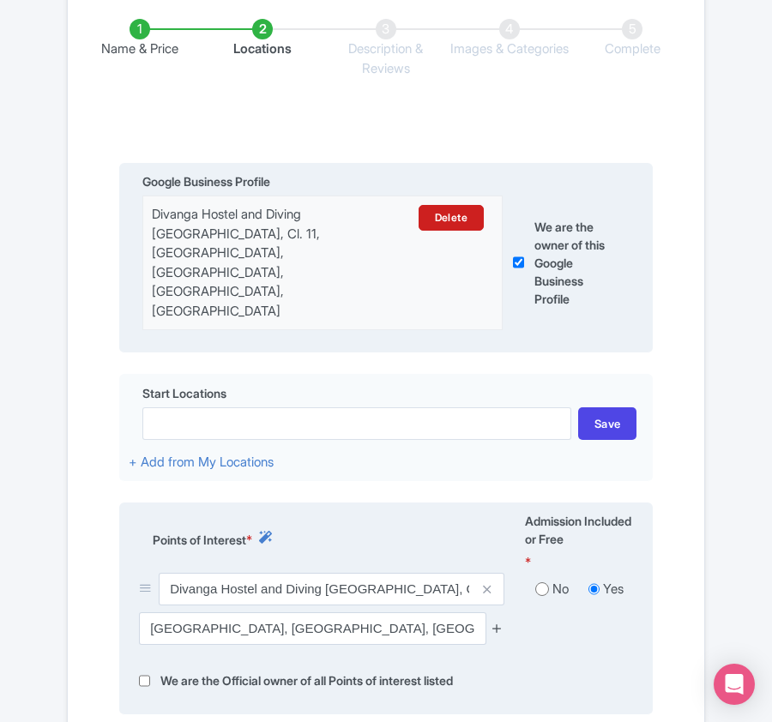
click at [492, 622] on icon at bounding box center [497, 628] width 13 height 13
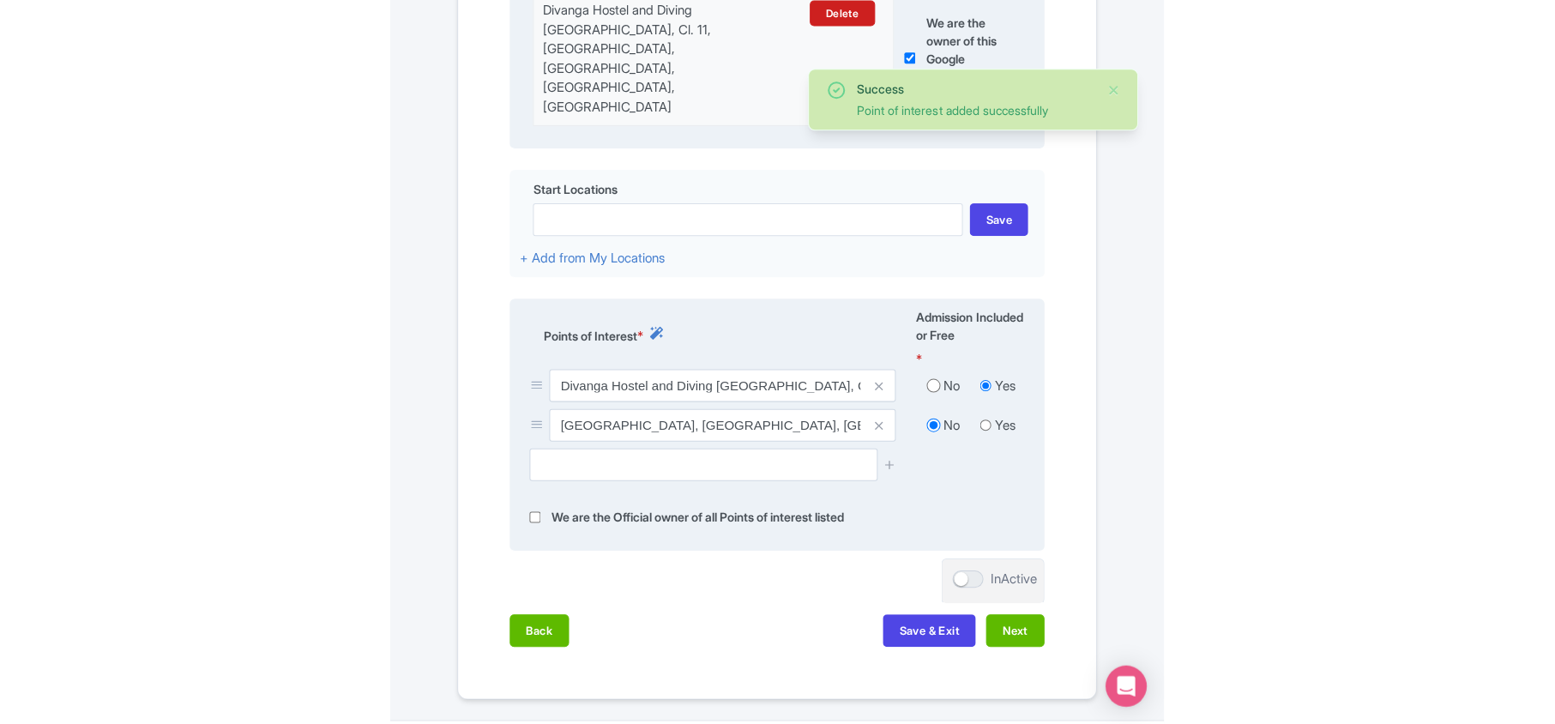
scroll to position [571, 0]
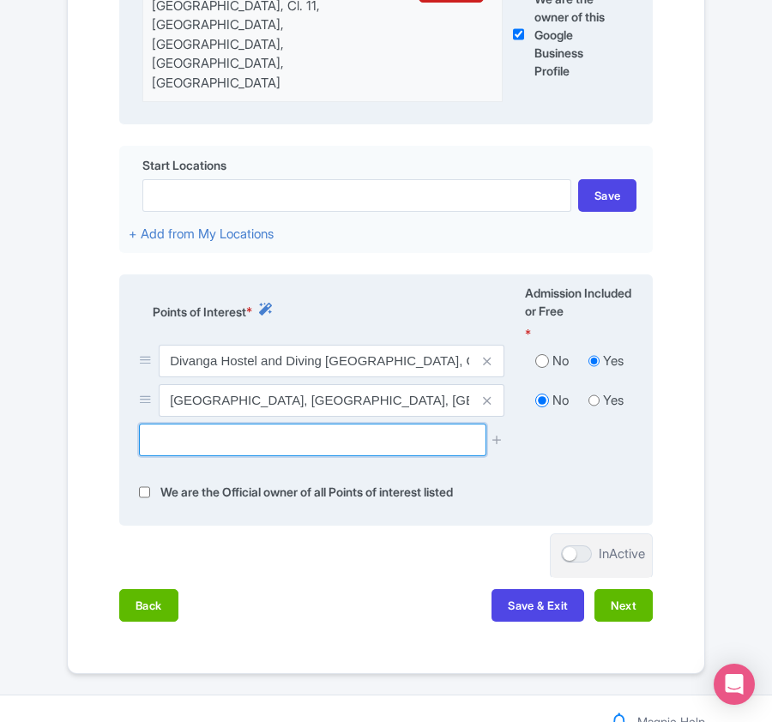
click at [261, 424] on input "text" at bounding box center [312, 440] width 347 height 33
paste input "Chengue Cove"
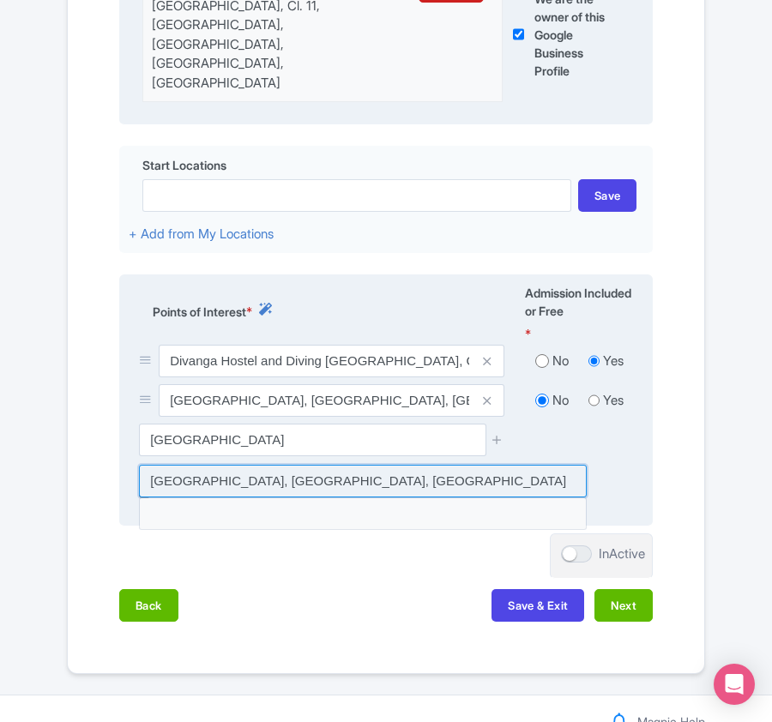
click at [262, 465] on input at bounding box center [363, 481] width 448 height 33
type input "Chengue Cove, Magdalena, Colombia"
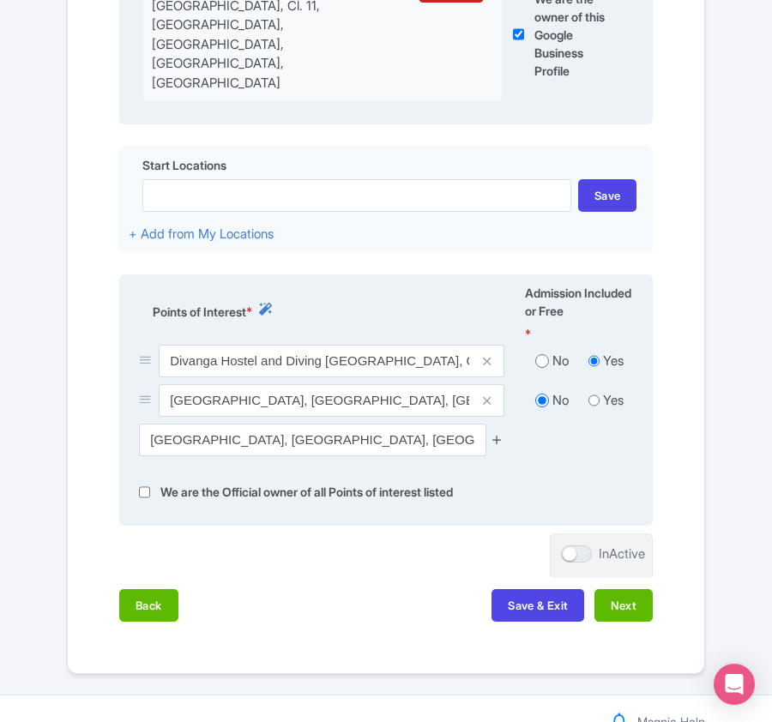
click at [494, 433] on icon at bounding box center [497, 439] width 13 height 13
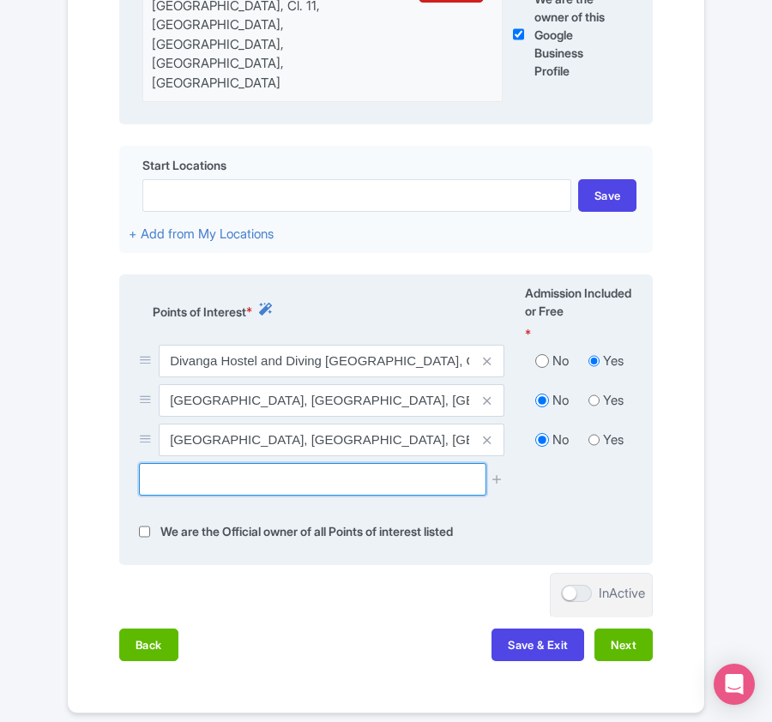
click at [262, 463] on input "text" at bounding box center [312, 479] width 347 height 33
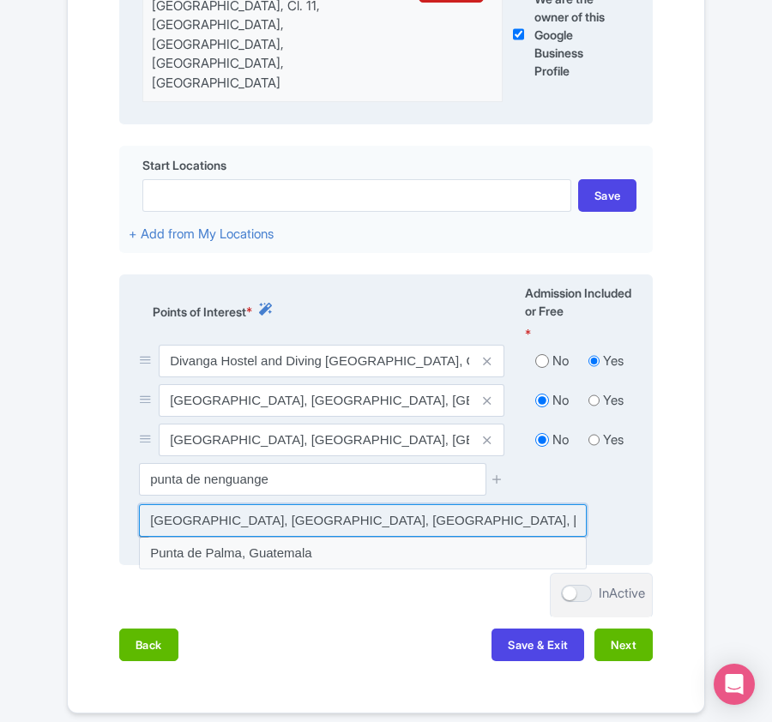
click at [241, 504] on input at bounding box center [363, 520] width 448 height 33
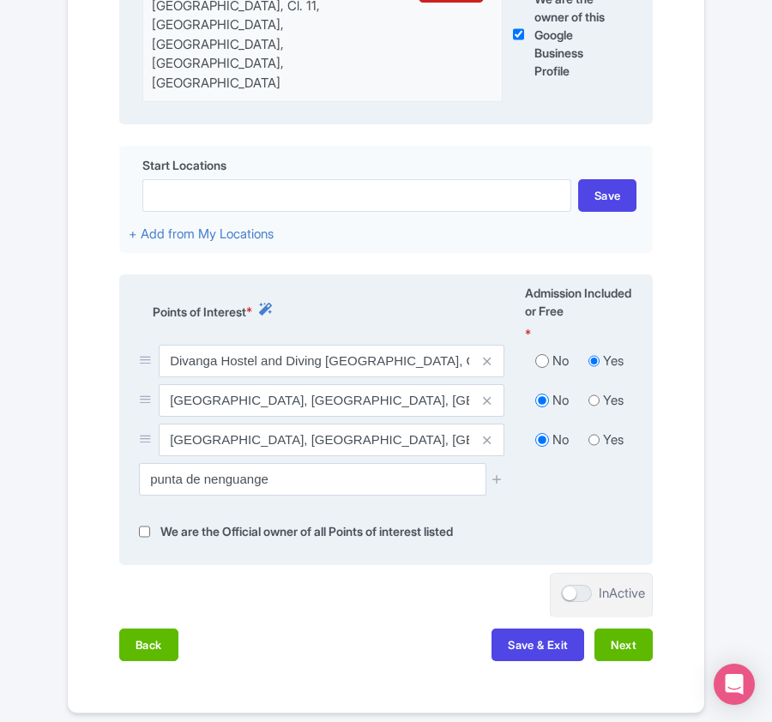
type input "Punta de Nenguange, Santa Marta, Magdalena, Colombia"
click at [498, 473] on icon at bounding box center [497, 479] width 13 height 13
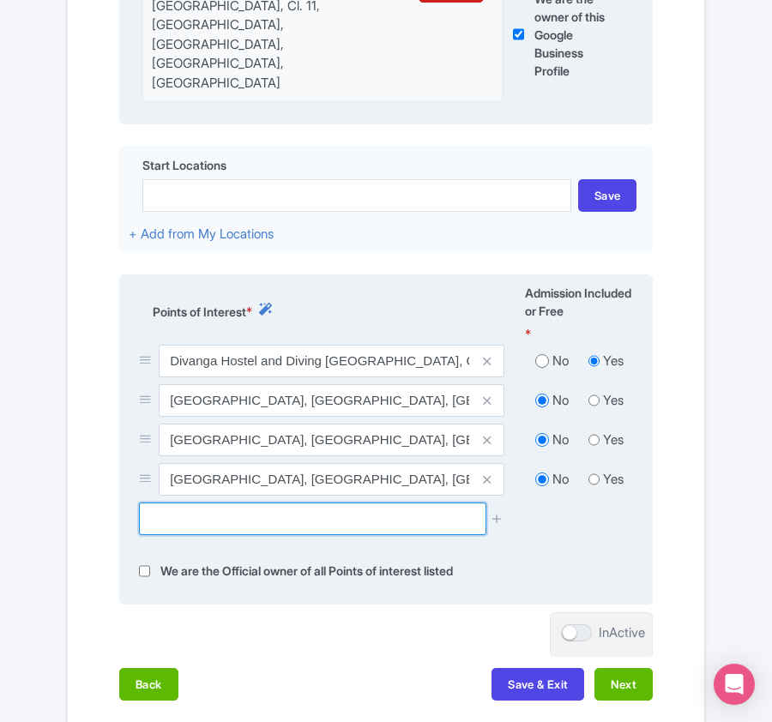
click at [213, 503] on input "text" at bounding box center [312, 519] width 347 height 33
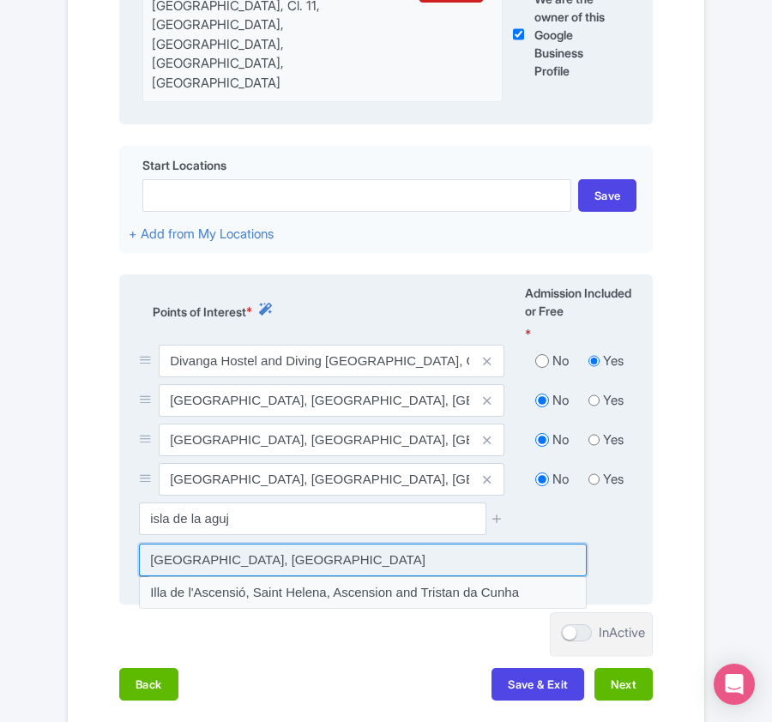
click at [228, 544] on input at bounding box center [363, 560] width 448 height 33
type input "Isla de La Aguja, Colombia"
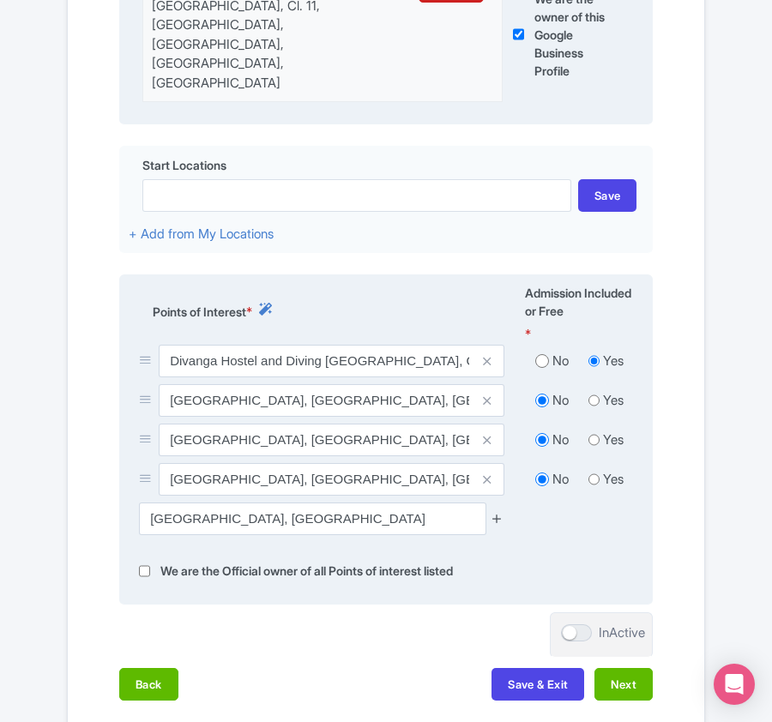
click at [499, 512] on icon at bounding box center [497, 518] width 13 height 13
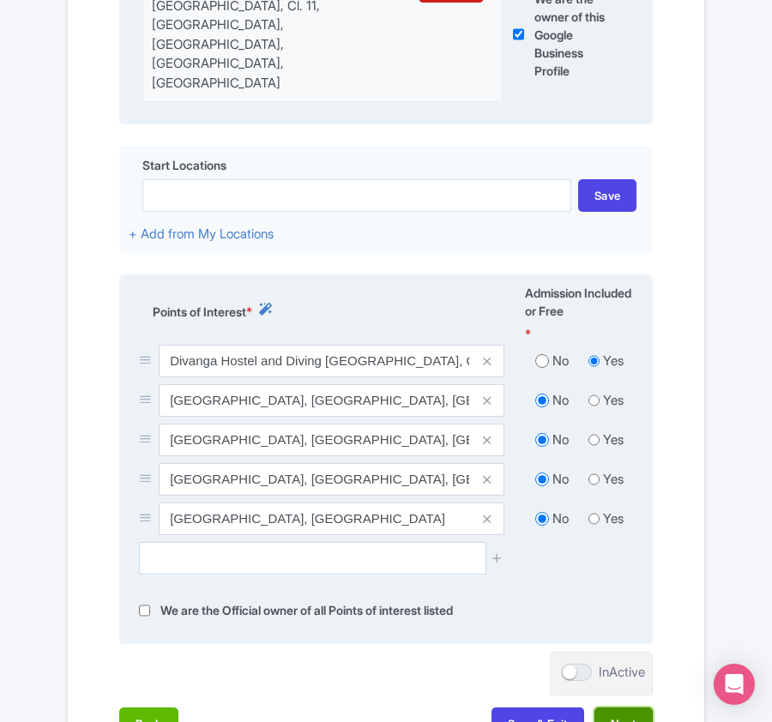
click at [622, 708] on button "Next" at bounding box center [624, 724] width 58 height 33
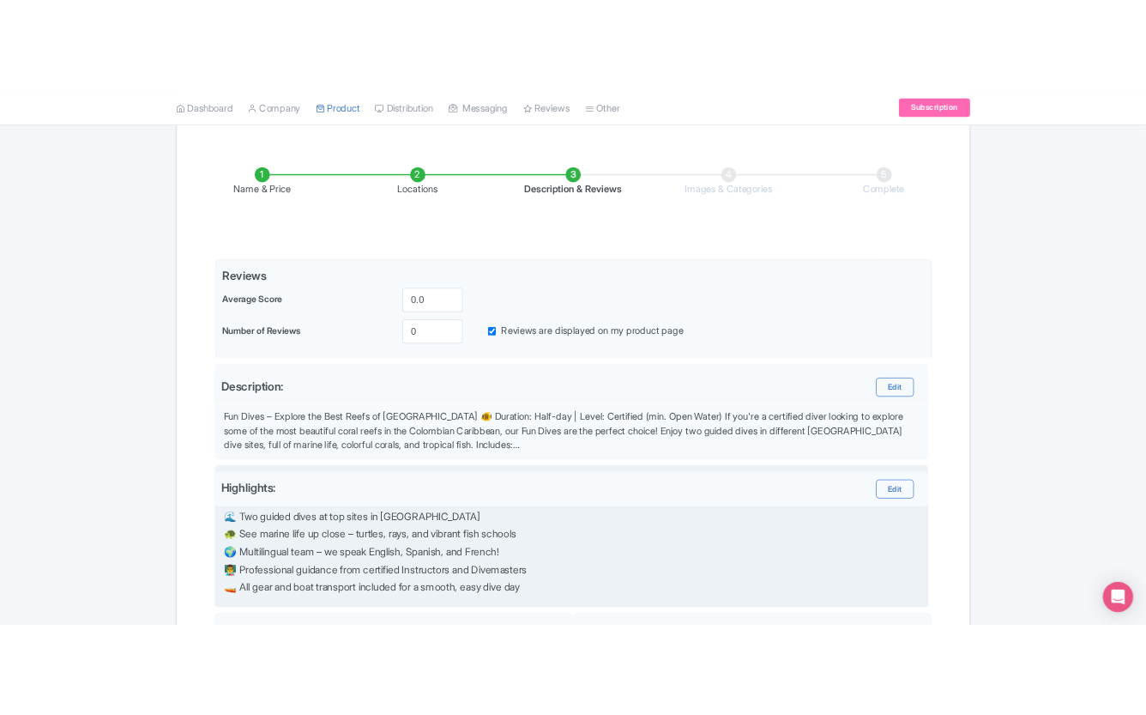
scroll to position [228, 0]
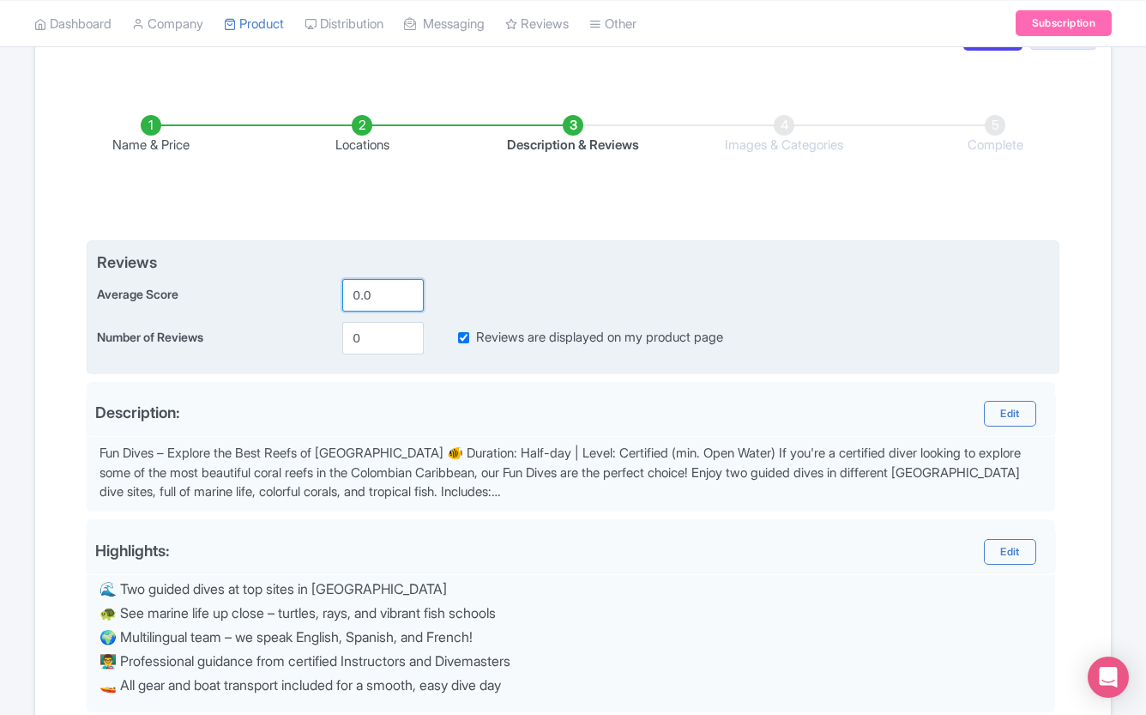
click at [359, 293] on input "0.0" at bounding box center [383, 295] width 82 height 33
click at [368, 293] on input "4.0" at bounding box center [383, 295] width 82 height 33
type input "4.5"
click at [352, 341] on input "0" at bounding box center [383, 338] width 82 height 33
type input "511"
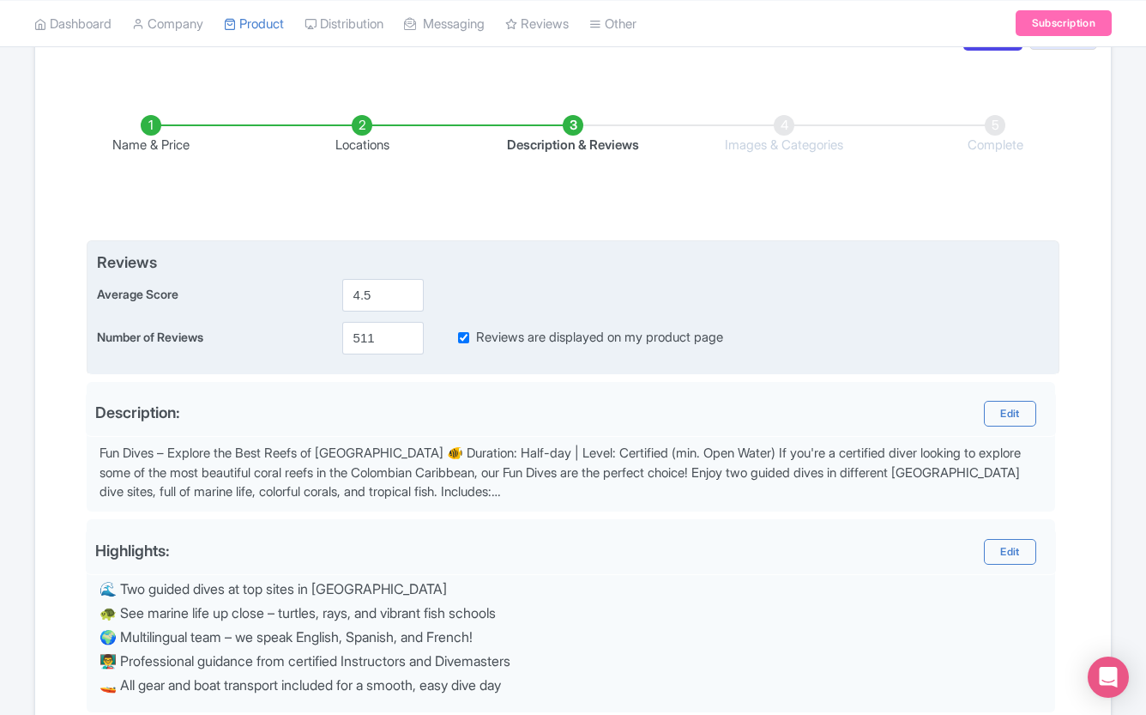
click at [771, 341] on div "Number of Reviews 511 Reviews are displayed on my product page" at bounding box center [573, 338] width 952 height 33
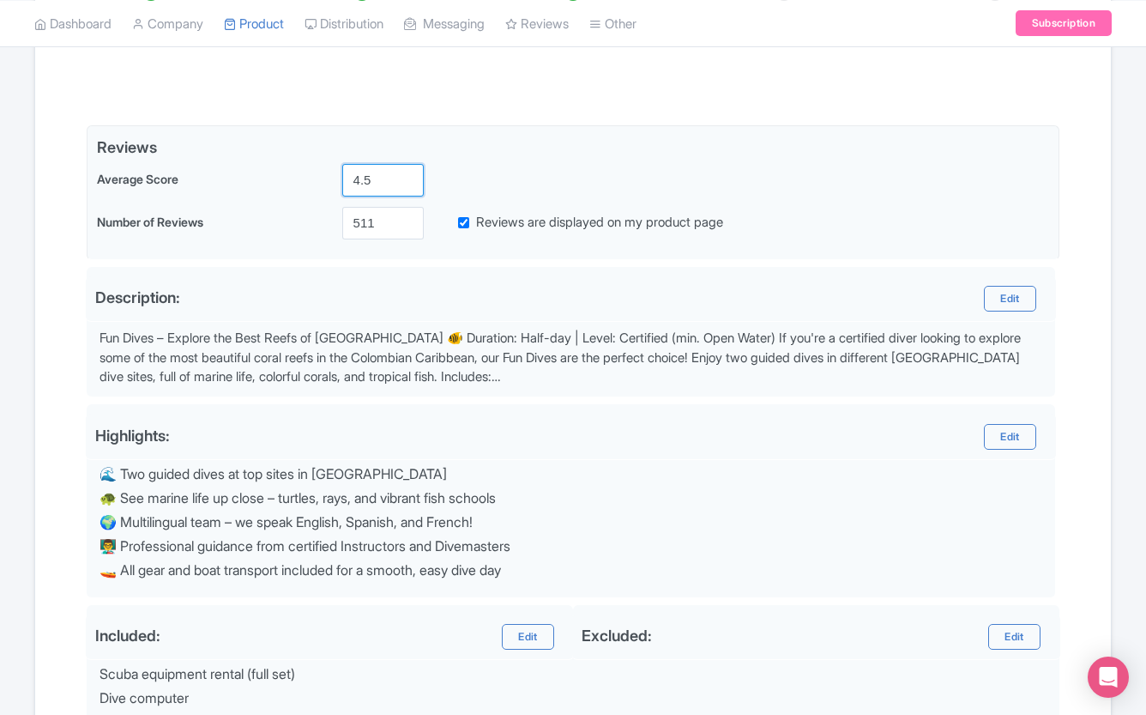
click at [771, 196] on div "Name & Price Locations Description & Reviews Images & Categories Complete Edit …" at bounding box center [572, 426] width 1055 height 921
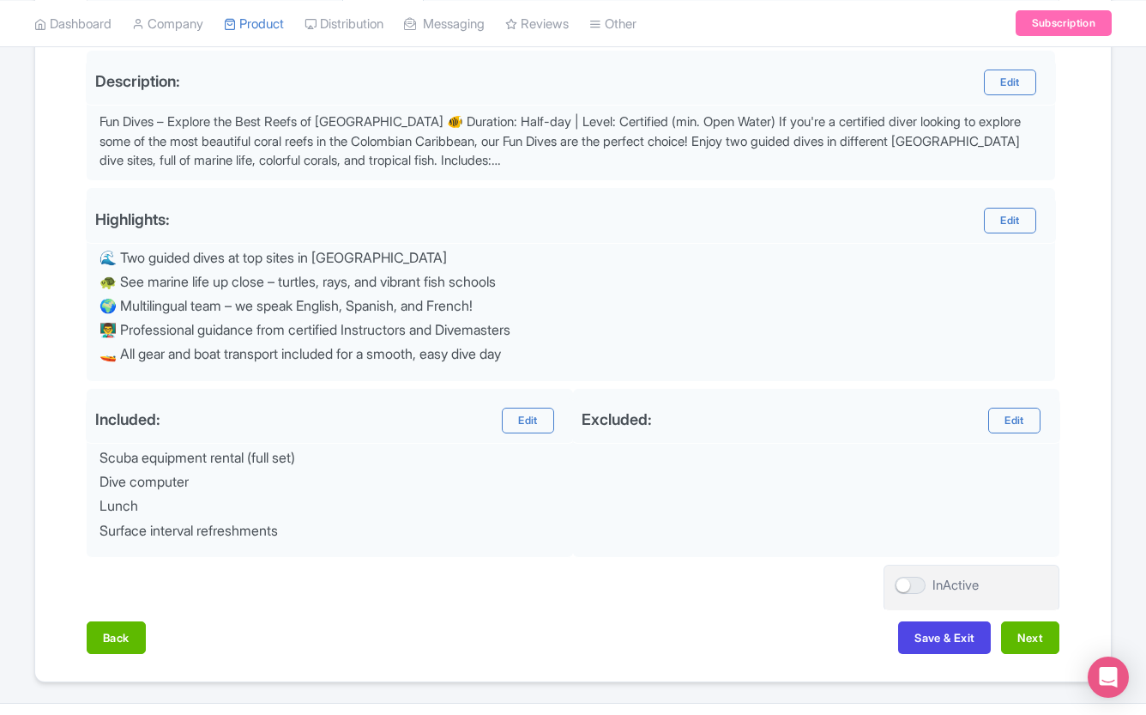
scroll to position [606, 0]
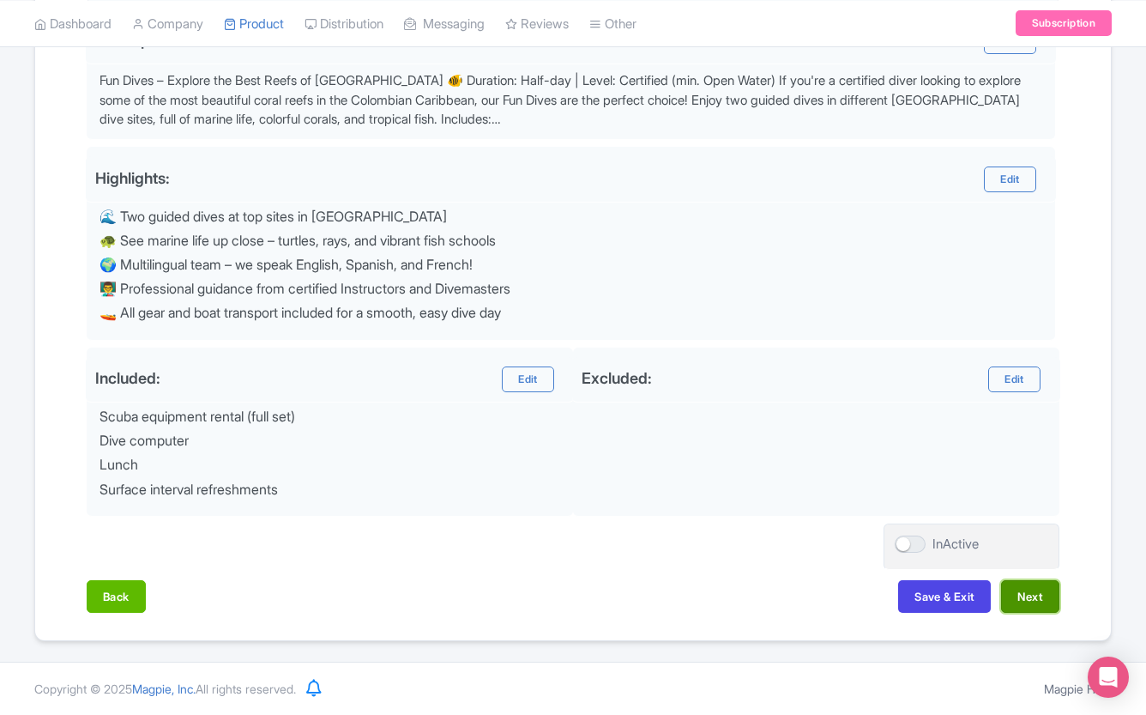
click at [771, 598] on button "Next" at bounding box center [1030, 596] width 58 height 33
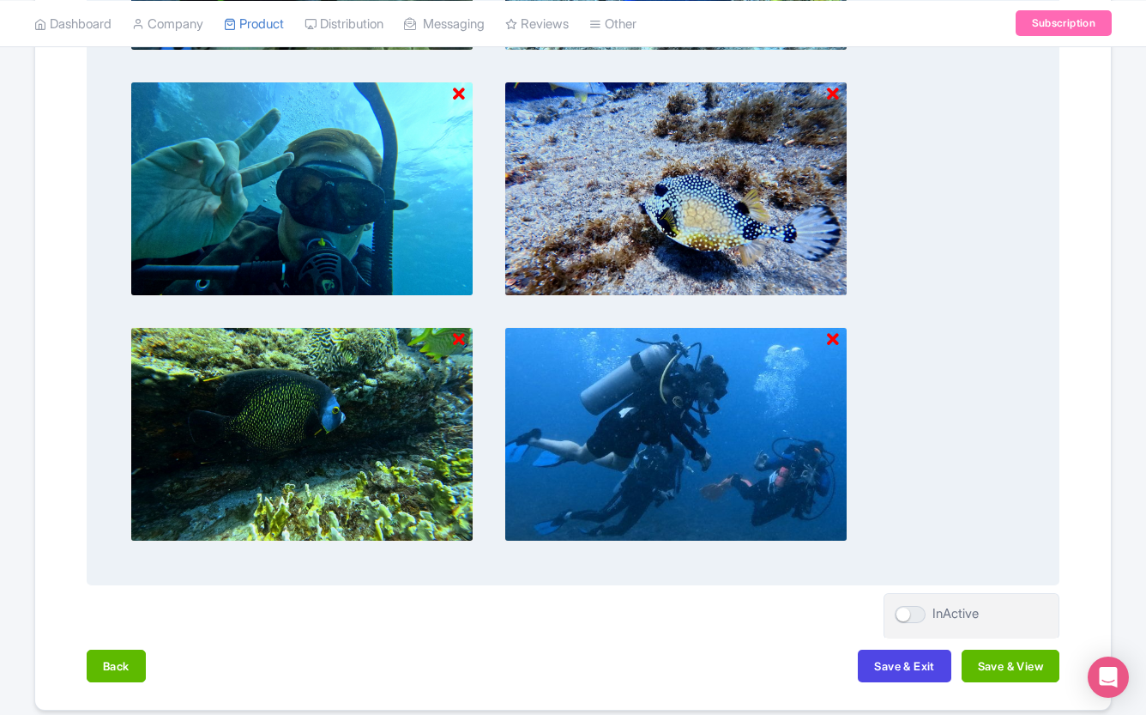
scroll to position [1483, 0]
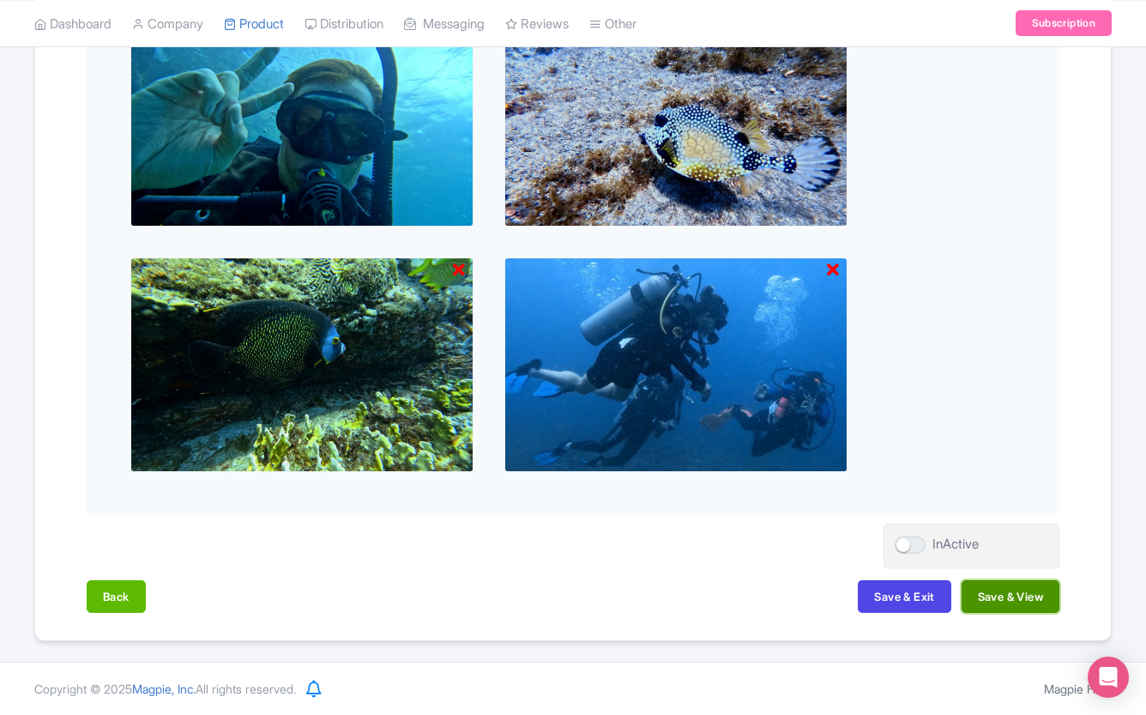
click at [771, 595] on button "Save & View" at bounding box center [1011, 596] width 98 height 33
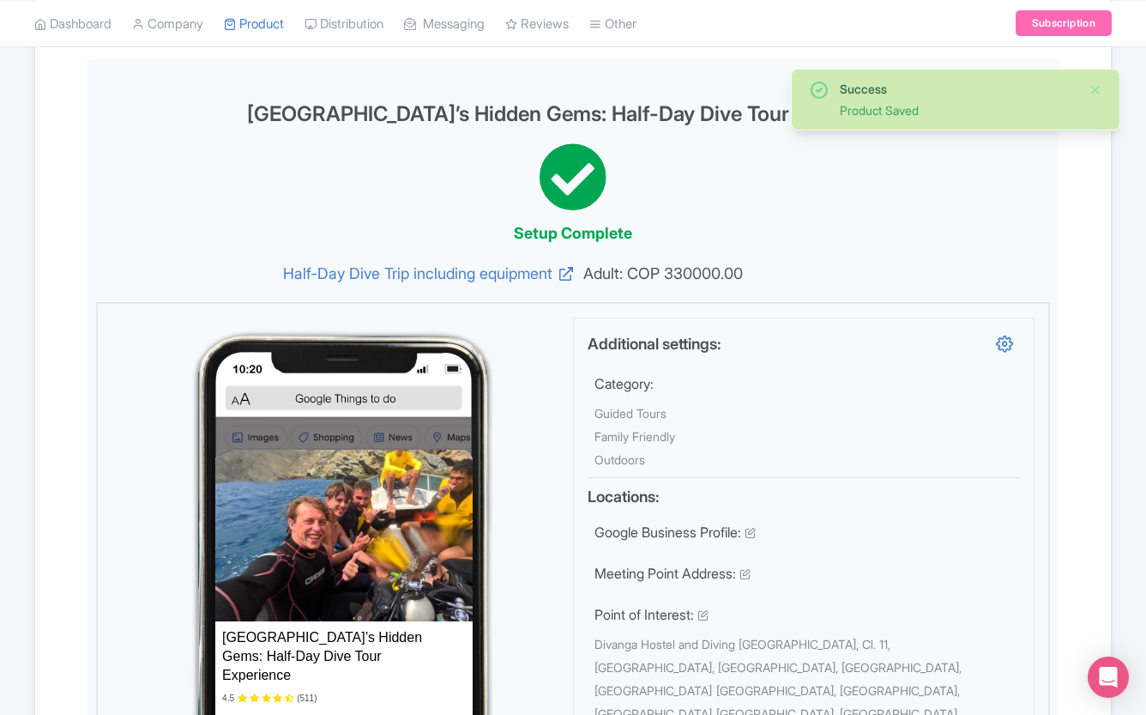
scroll to position [0, 0]
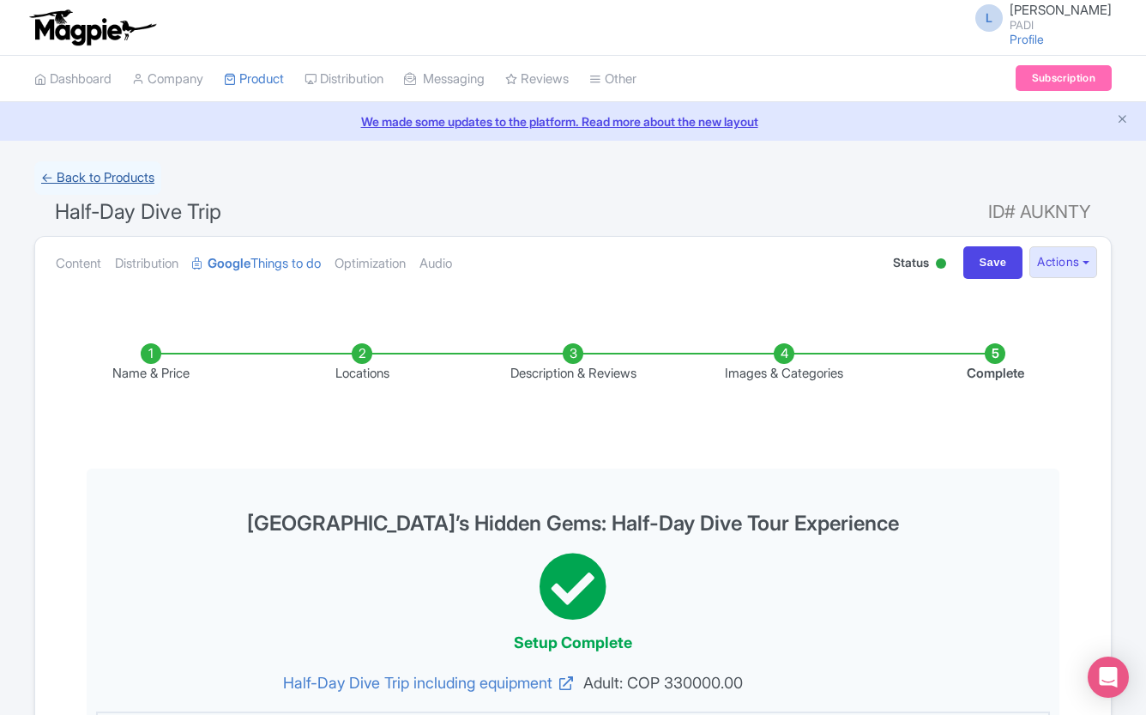
click at [105, 175] on link "← Back to Products" at bounding box center [97, 177] width 127 height 33
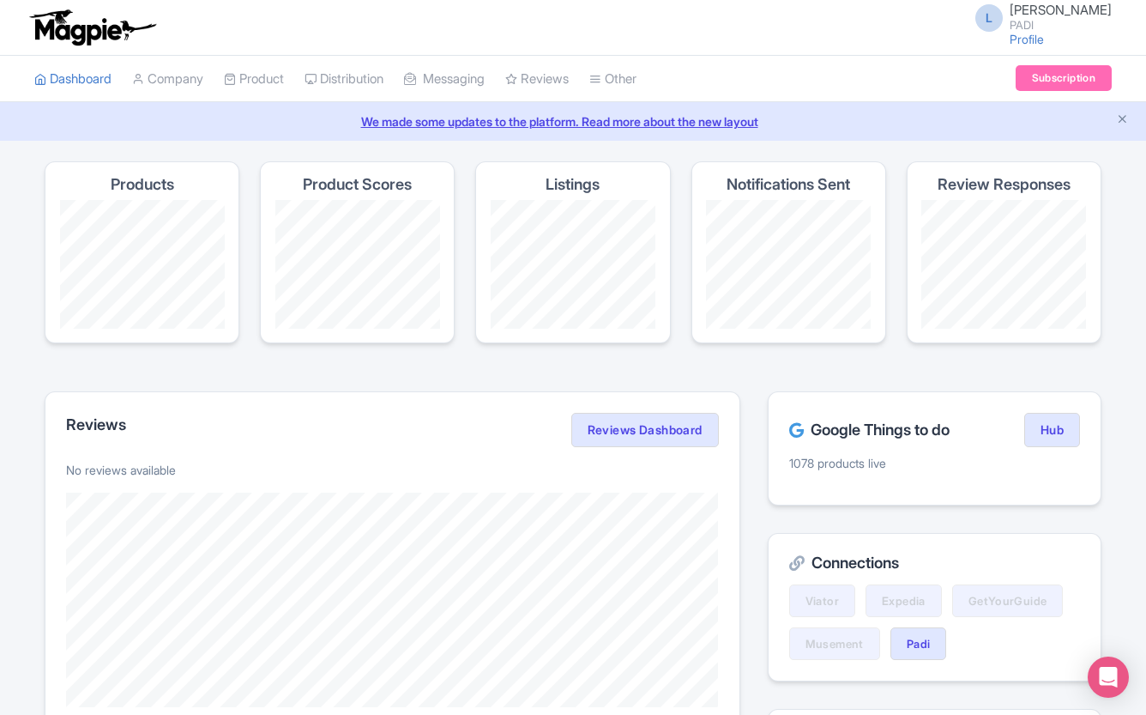
scroll to position [228, 0]
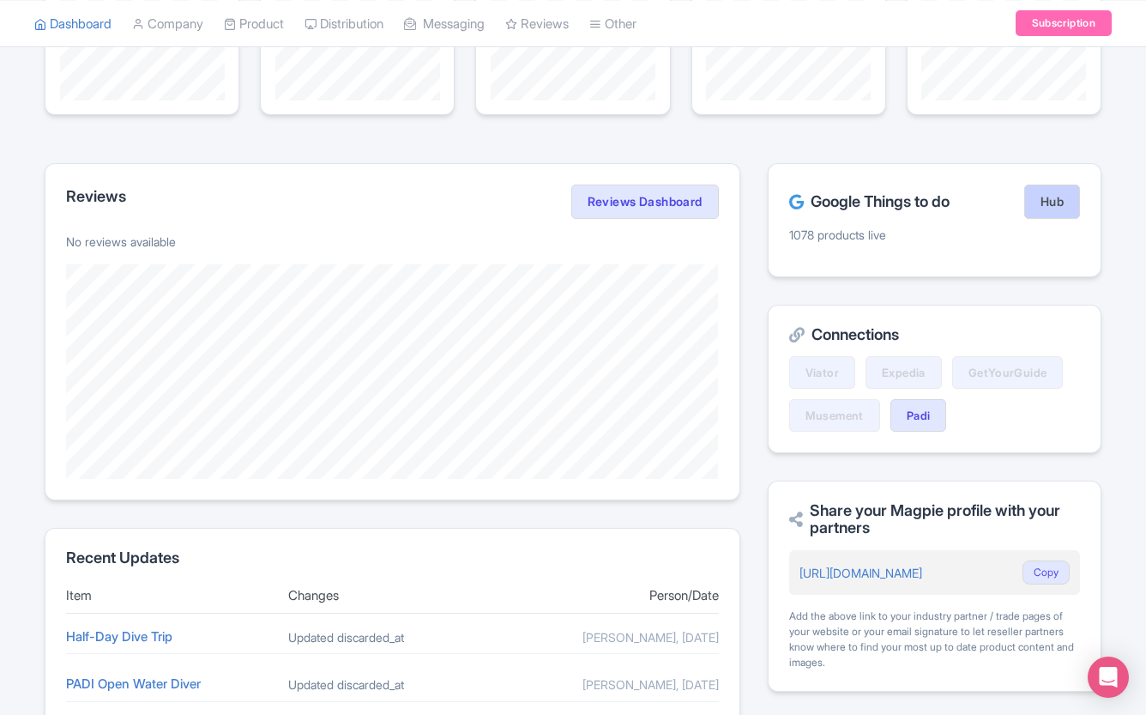
click at [1047, 206] on link "Hub" at bounding box center [1052, 201] width 56 height 34
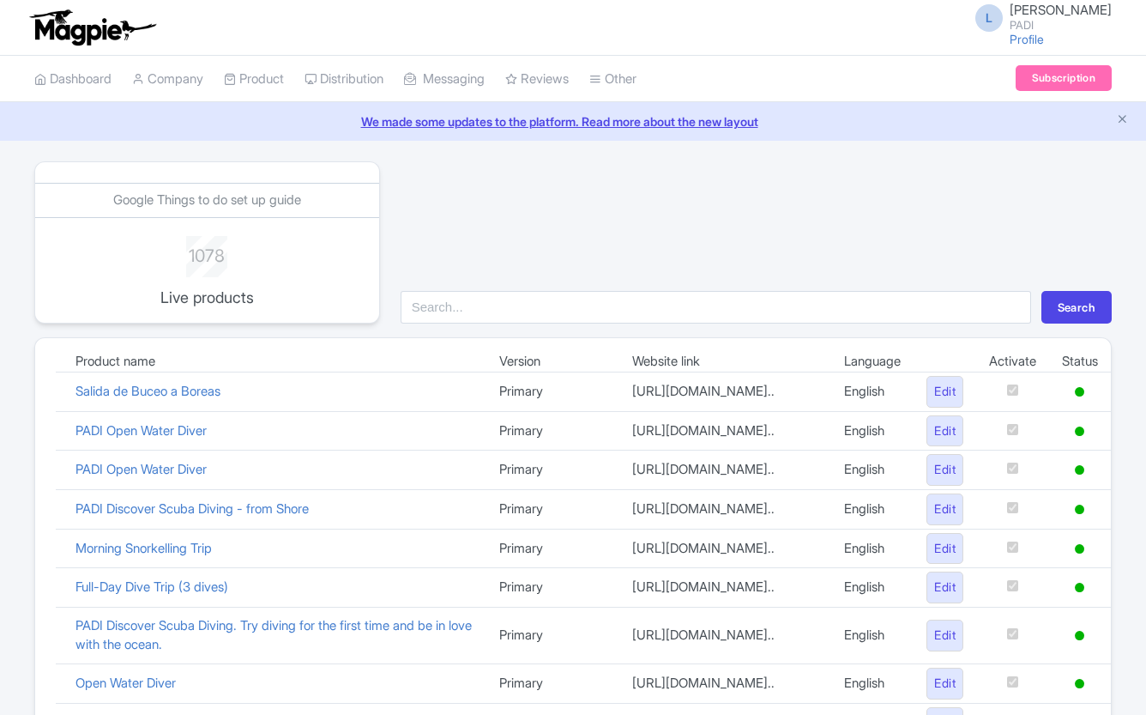
scroll to position [1194, 0]
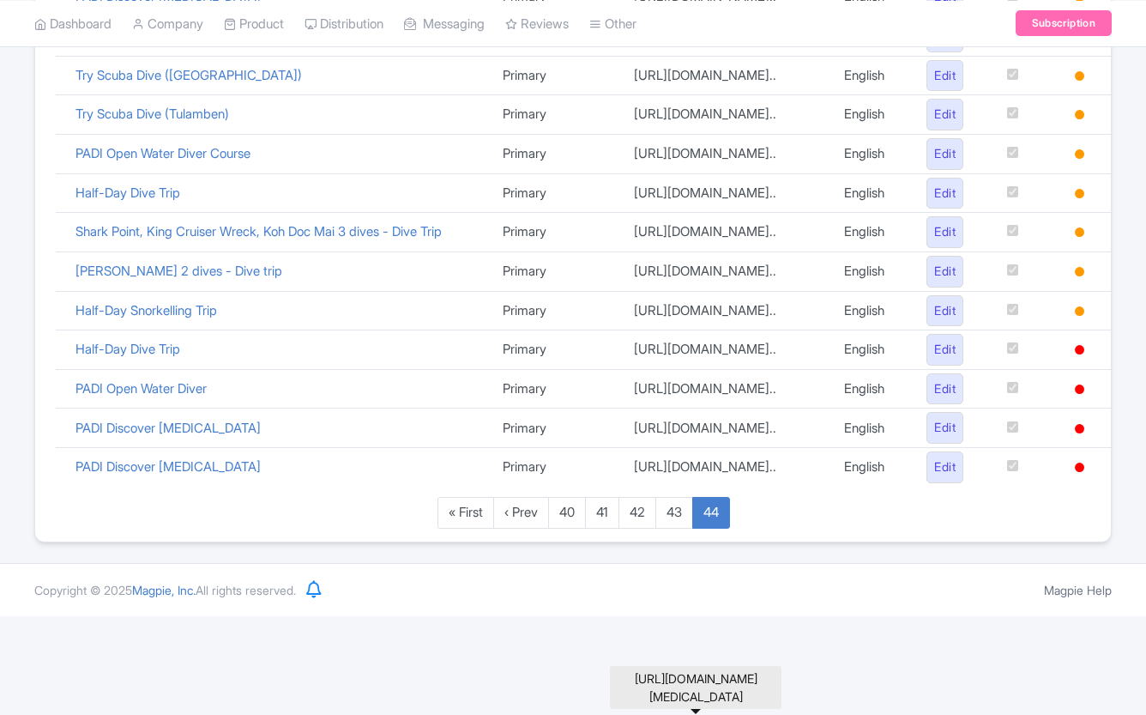
scroll to position [983, 0]
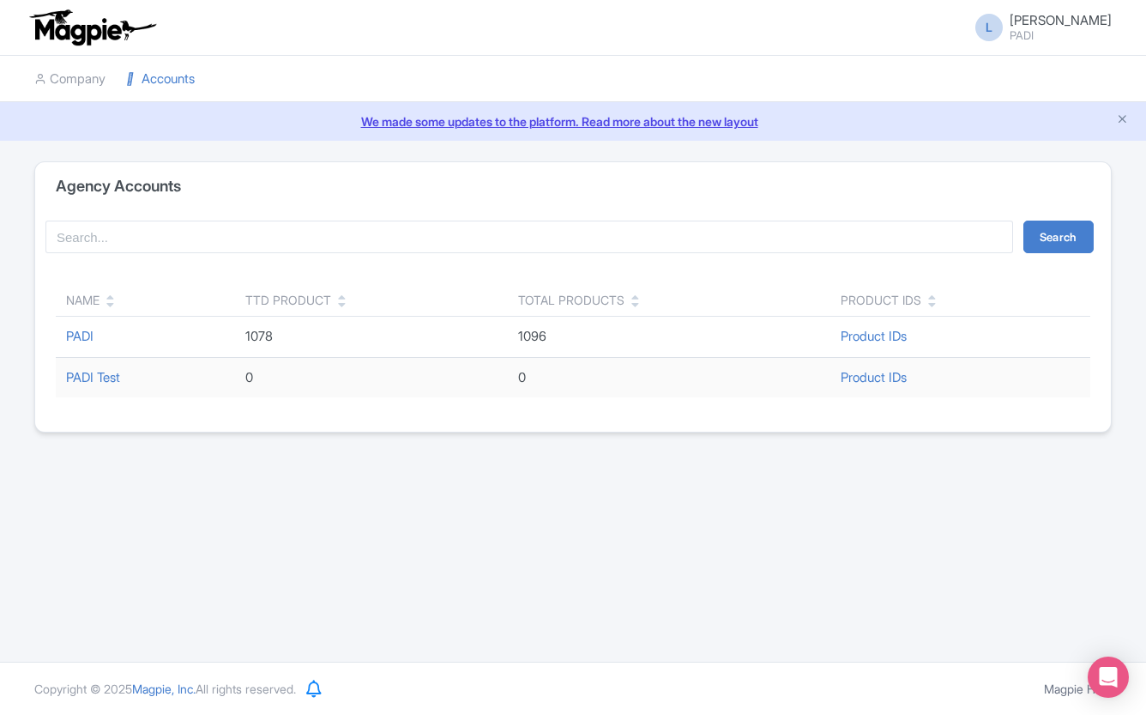
click at [808, 505] on div "L [PERSON_NAME] PADI Users Settings Sign out Company Accounts We made some upda…" at bounding box center [573, 330] width 1146 height 661
